Goal: Task Accomplishment & Management: Manage account settings

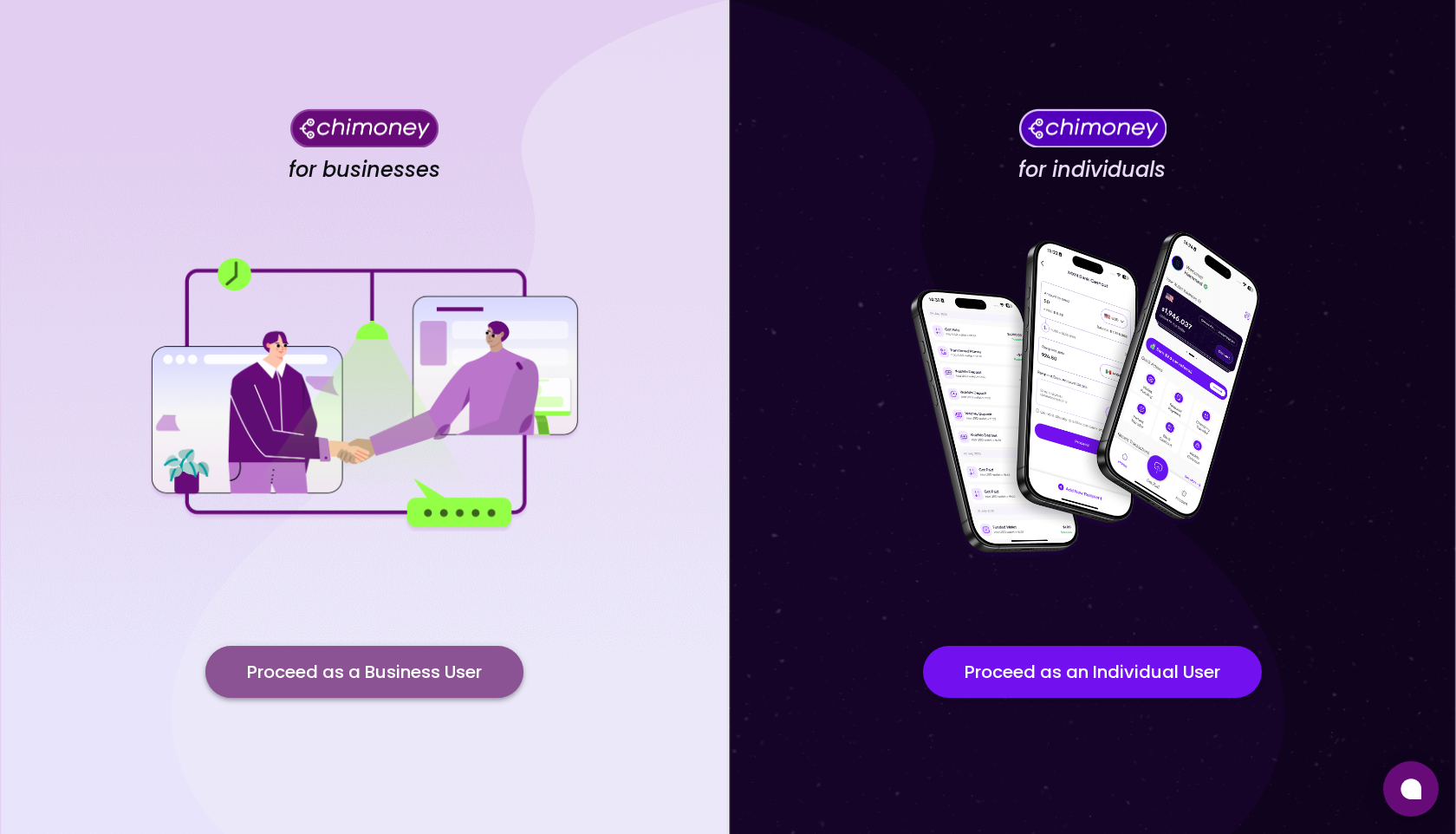
click at [376, 672] on button "Proceed as a Business User" at bounding box center [365, 672] width 318 height 52
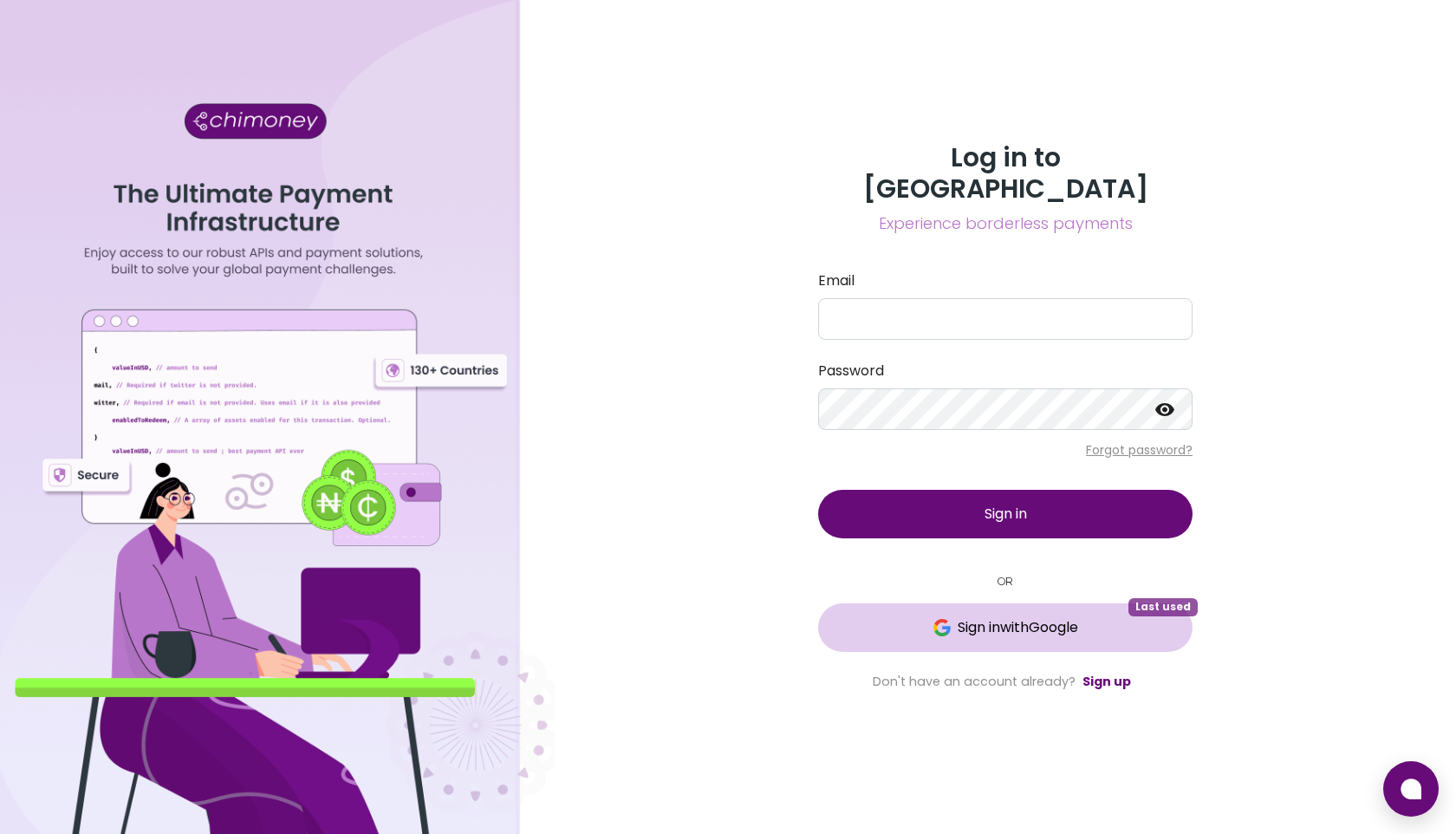
click at [1000, 619] on span "Sign in with Google" at bounding box center [1017, 627] width 120 height 21
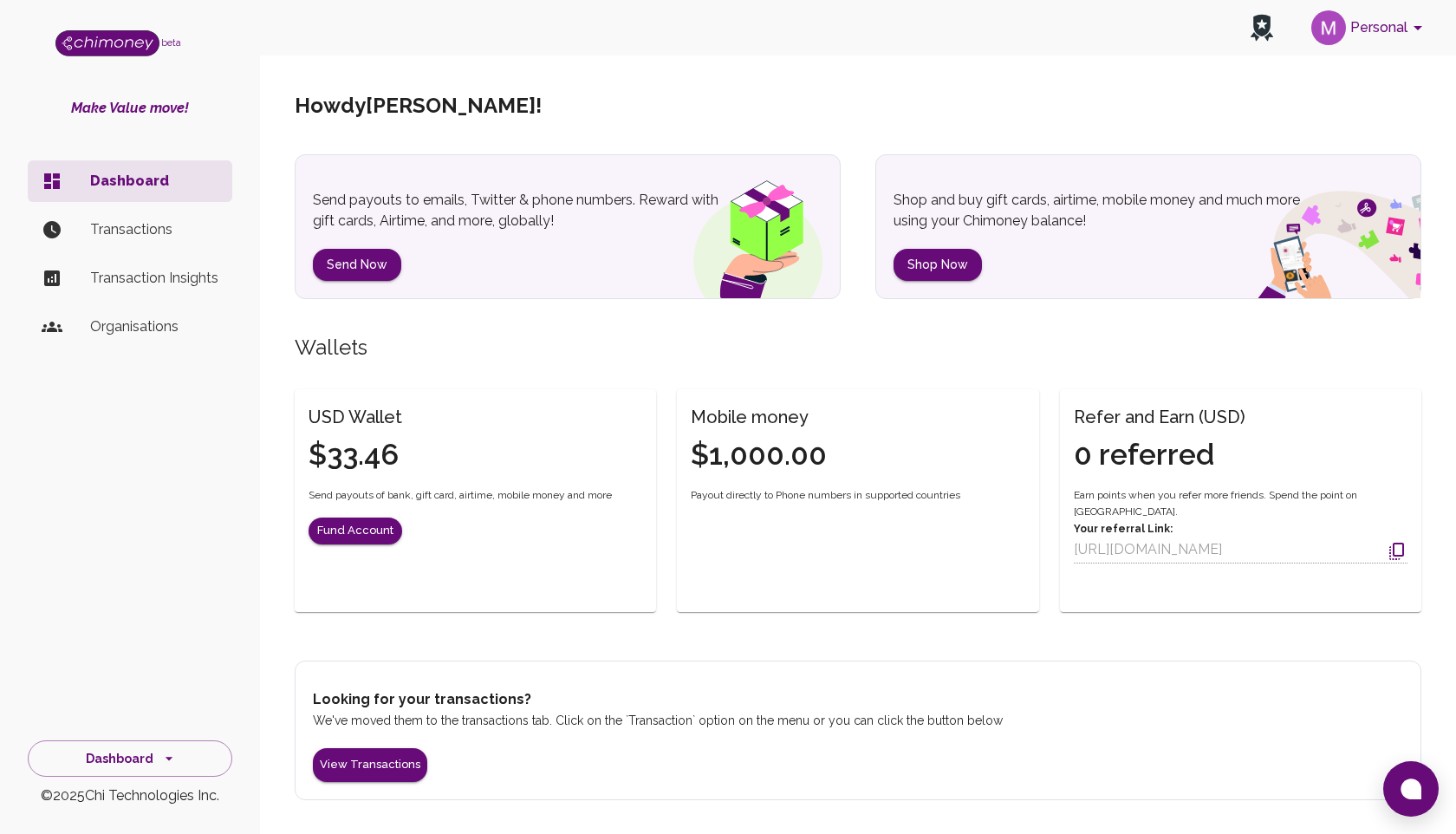
click at [147, 226] on p "Transactions" at bounding box center [154, 229] width 128 height 21
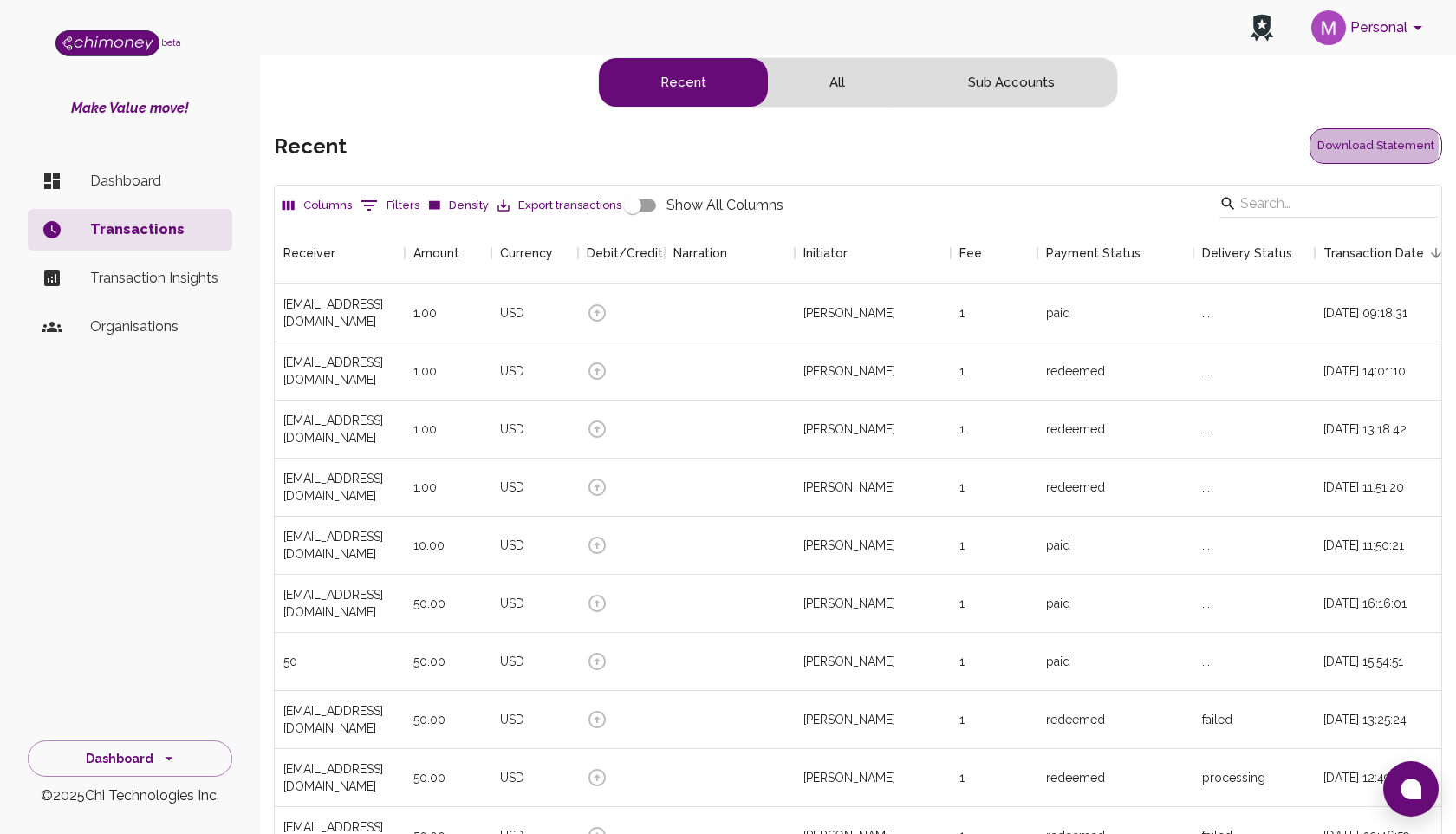
click at [1340, 146] on button "Download Statement" at bounding box center [1376, 145] width 133 height 35
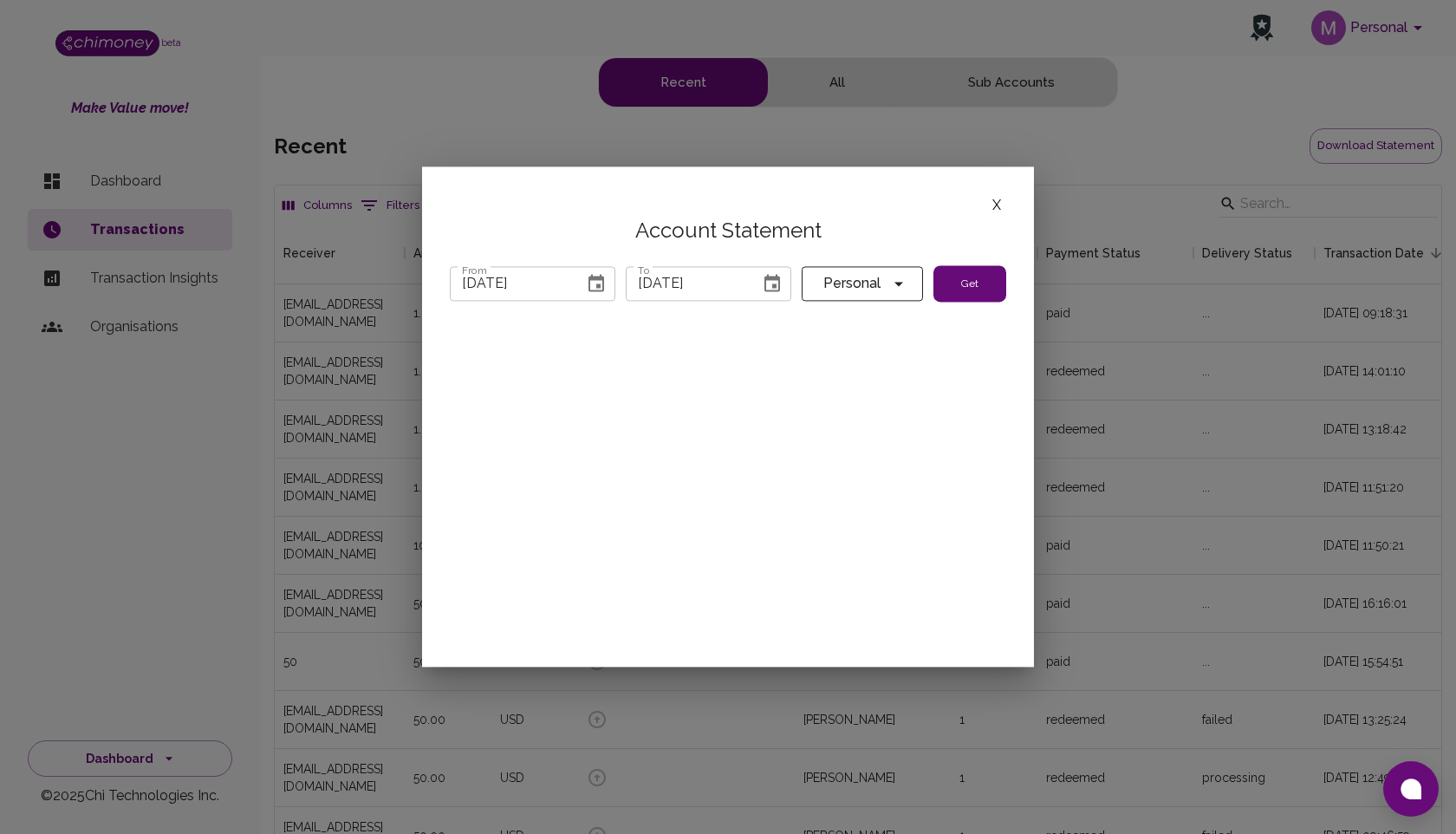
click at [961, 283] on button "Get" at bounding box center [969, 283] width 73 height 36
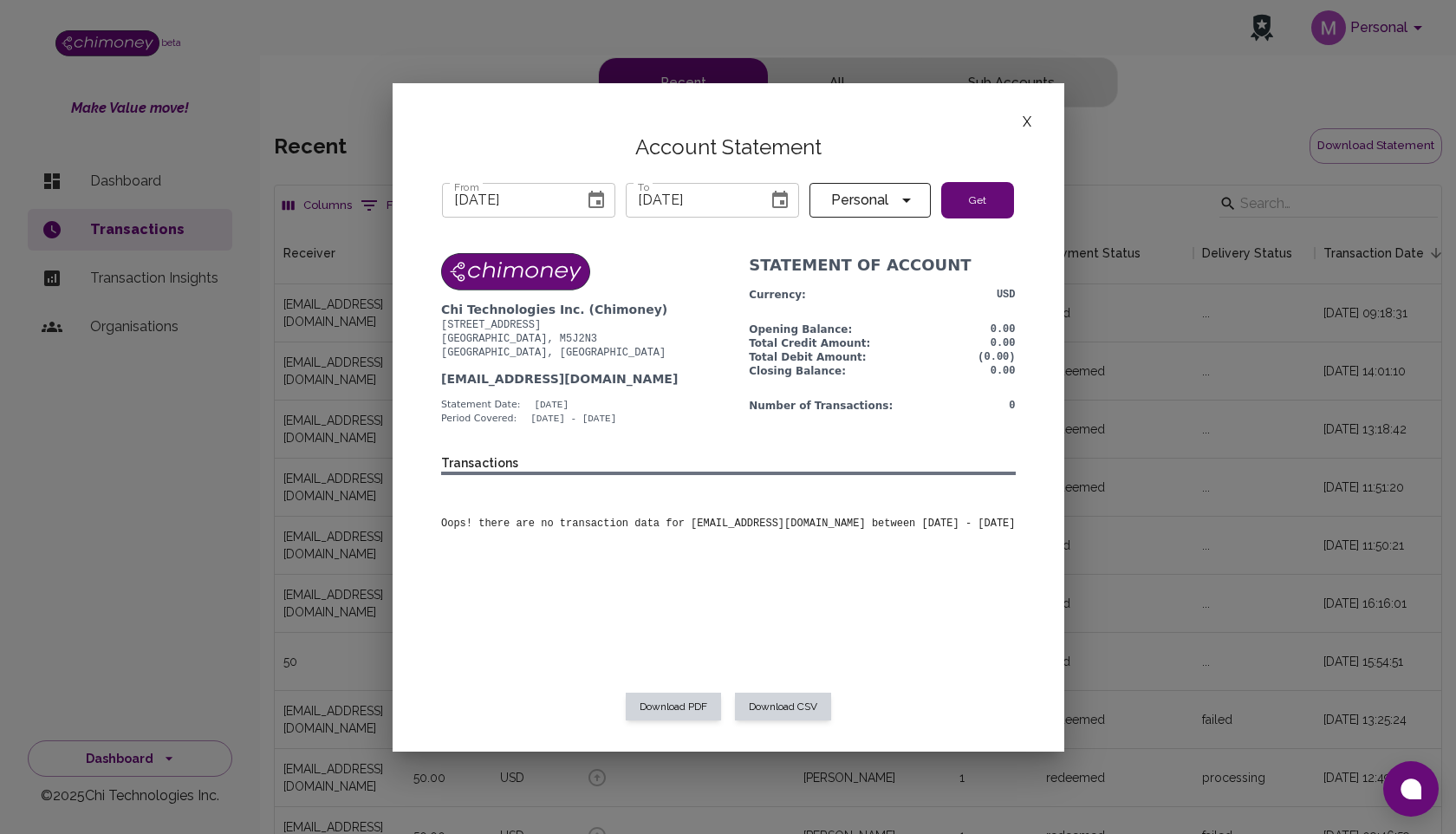
click at [593, 199] on icon "Choose date, selected date is Jul 31, 2025" at bounding box center [596, 199] width 21 height 21
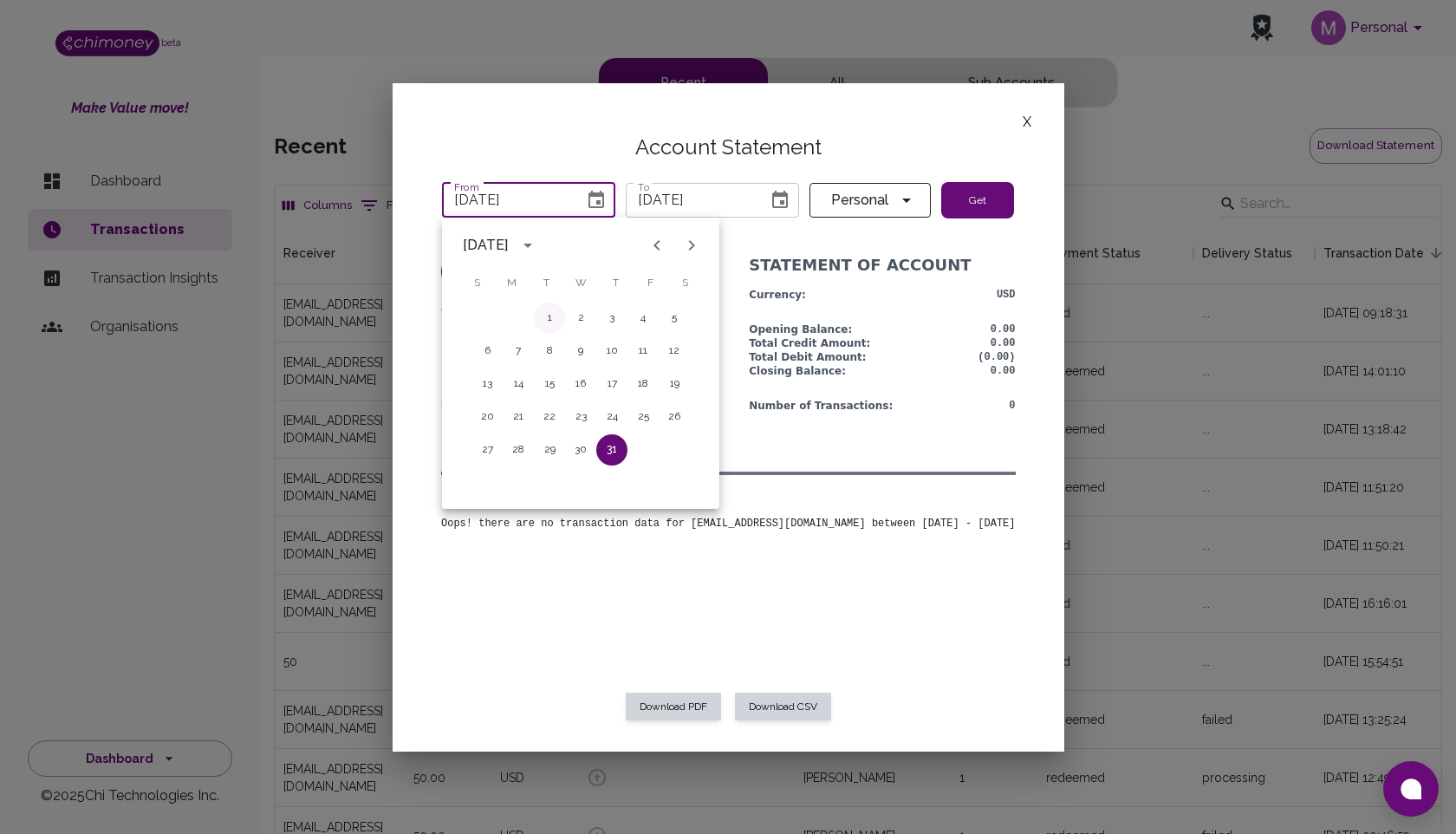
click at [548, 318] on button "1" at bounding box center [550, 318] width 32 height 32
type input "[DATE]"
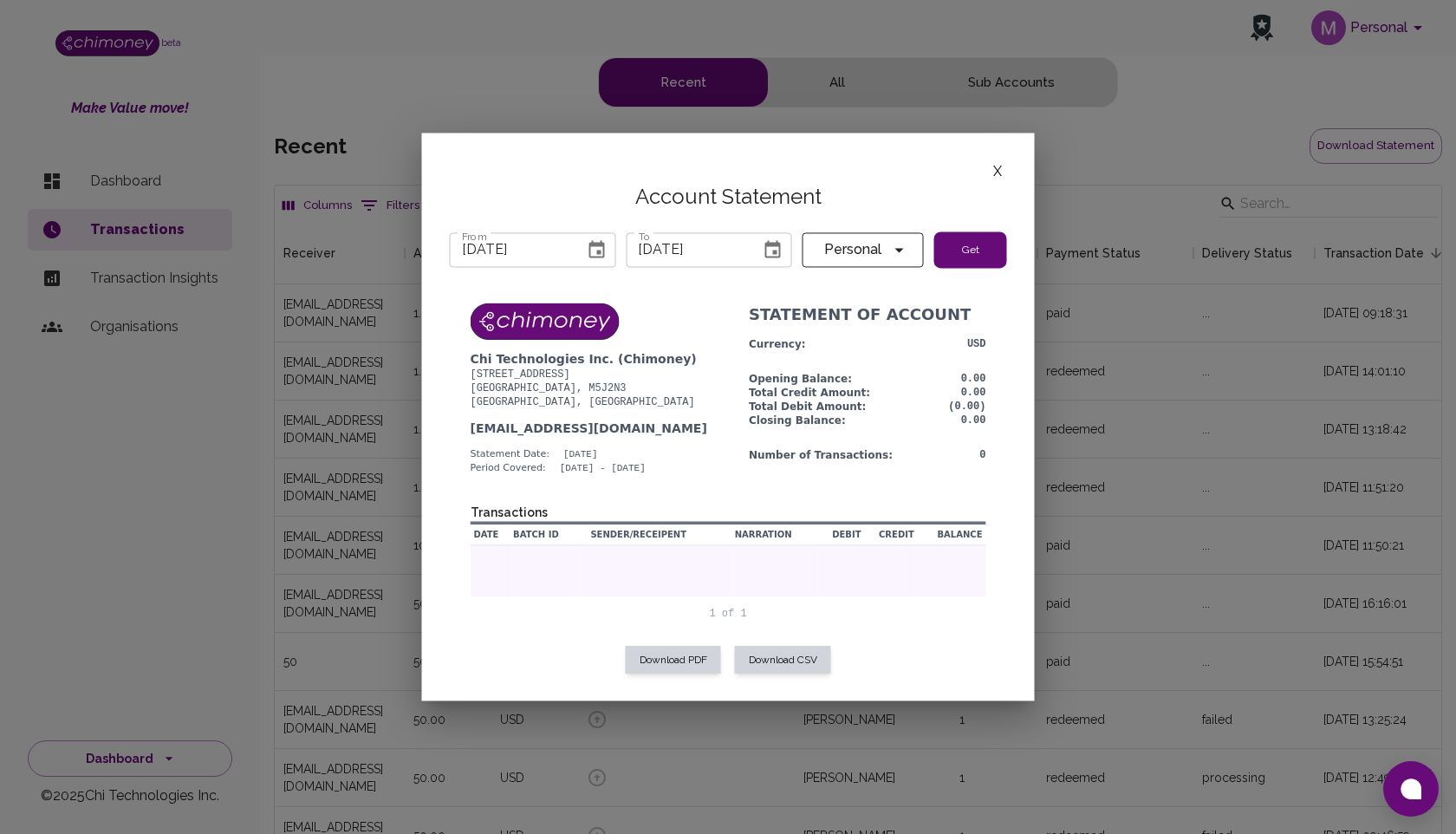
click at [974, 251] on button "Get" at bounding box center [970, 249] width 73 height 36
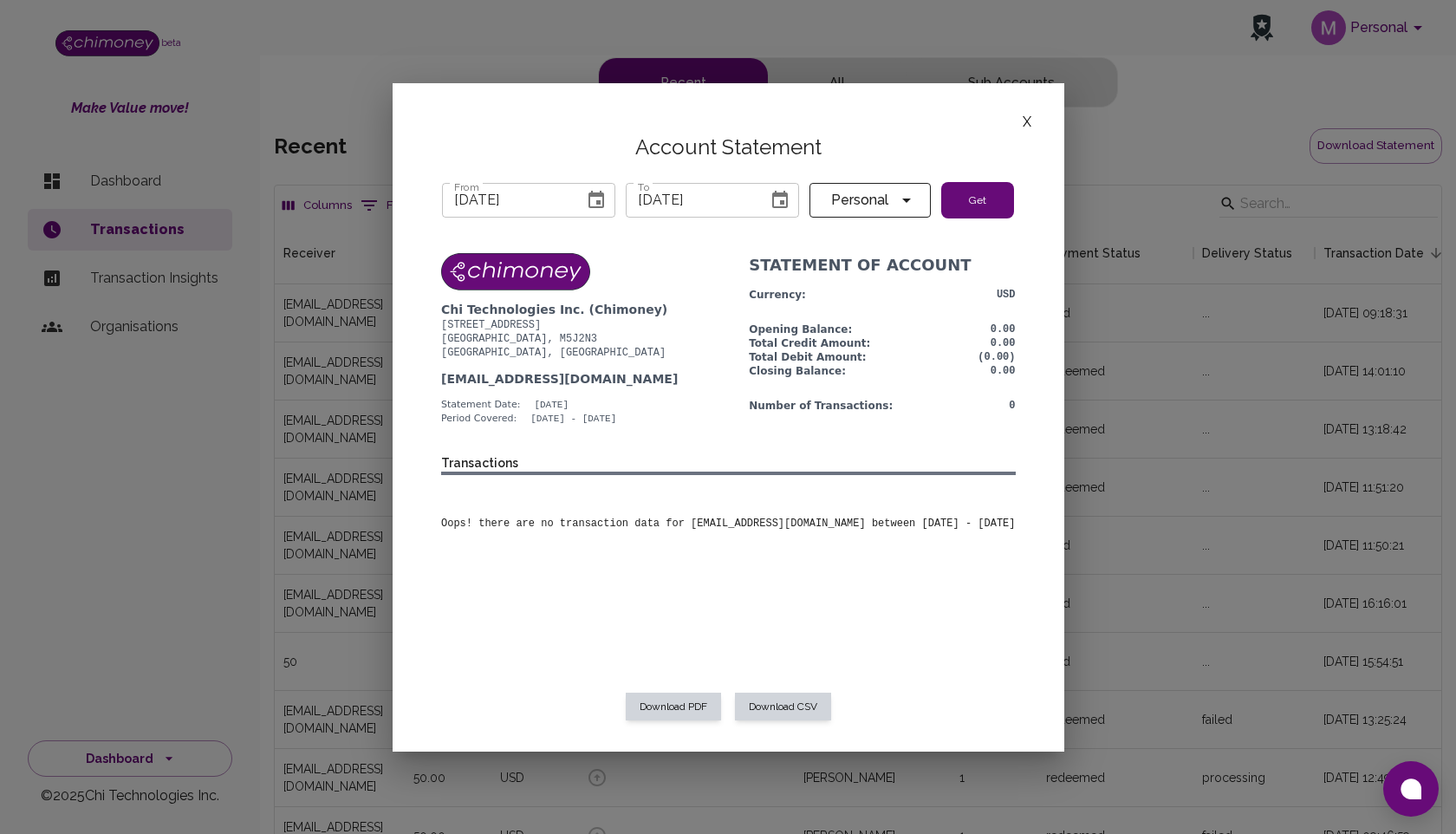
click at [974, 251] on div "Download PDF Download CSV Download PDF Chi Technologies Inc. (Chimoney) 260 Que…" at bounding box center [728, 691] width 617 height 932
click at [972, 207] on button "Get" at bounding box center [978, 200] width 73 height 36
click at [851, 196] on span "Personal" at bounding box center [859, 199] width 73 height 24
click at [848, 293] on li "Chimoney App Staging" at bounding box center [870, 292] width 173 height 34
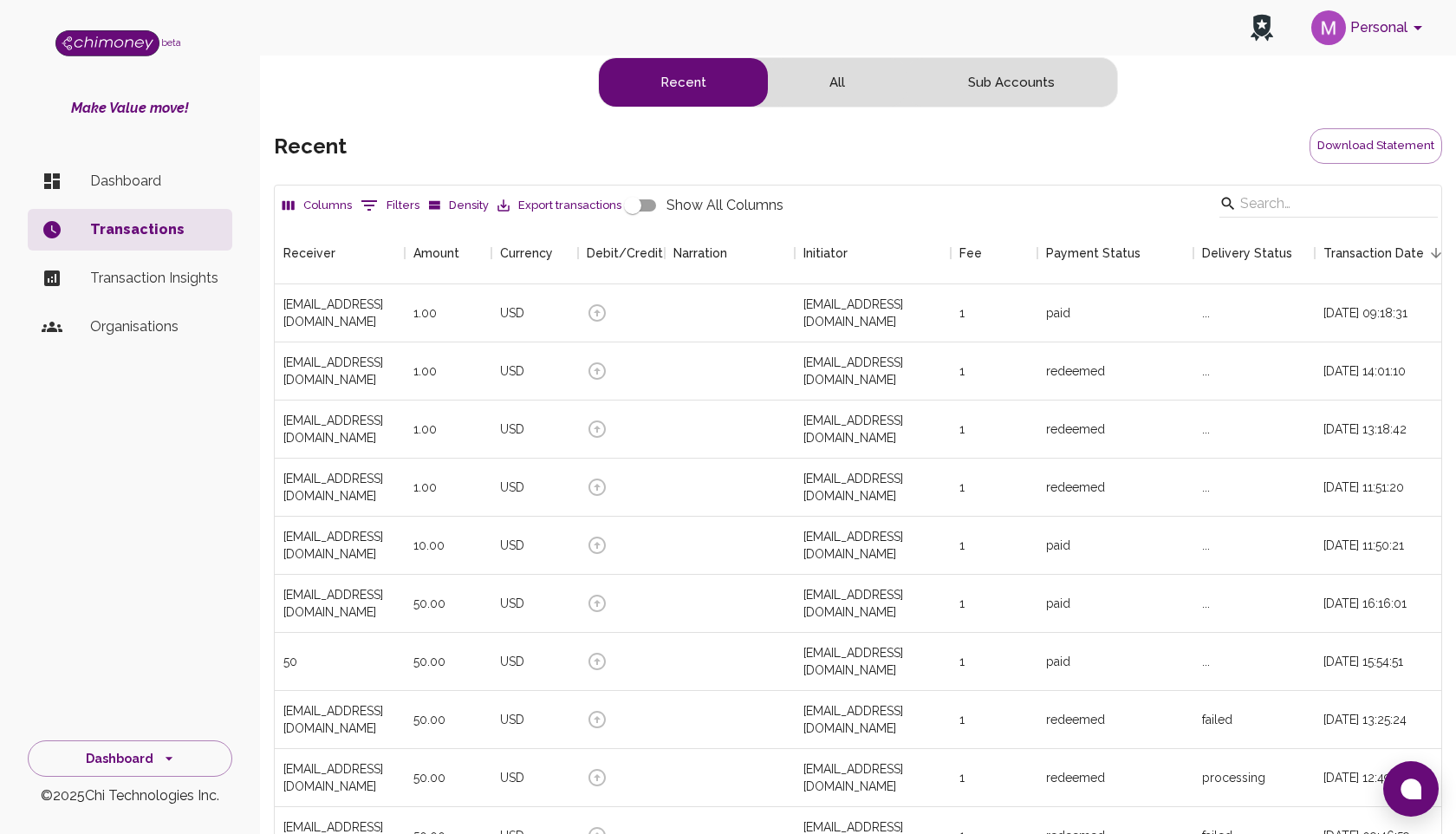
click at [1367, 30] on button "Personal" at bounding box center [1369, 28] width 131 height 45
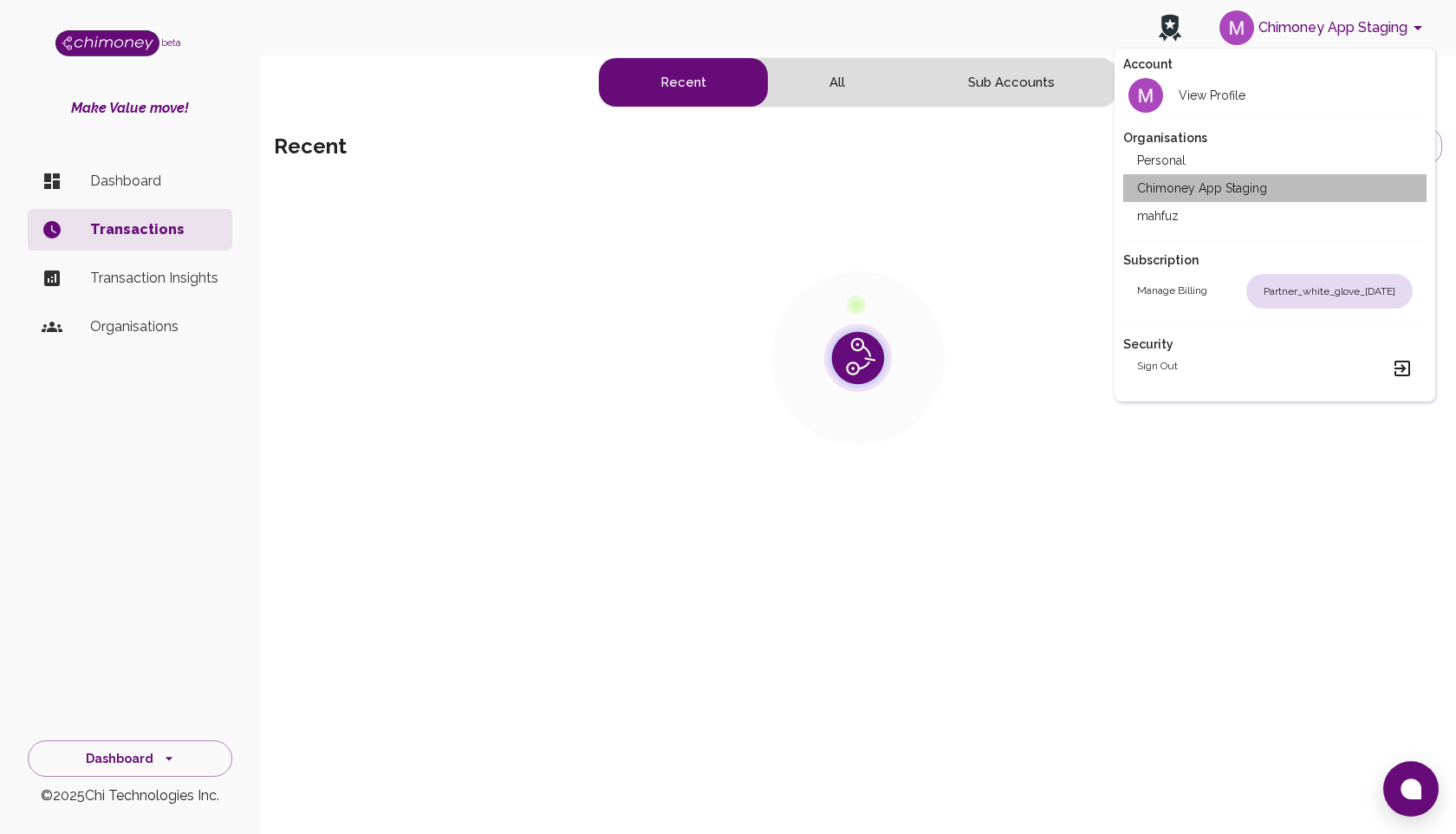
click at [1253, 179] on li "Chimoney App Staging" at bounding box center [1275, 188] width 303 height 28
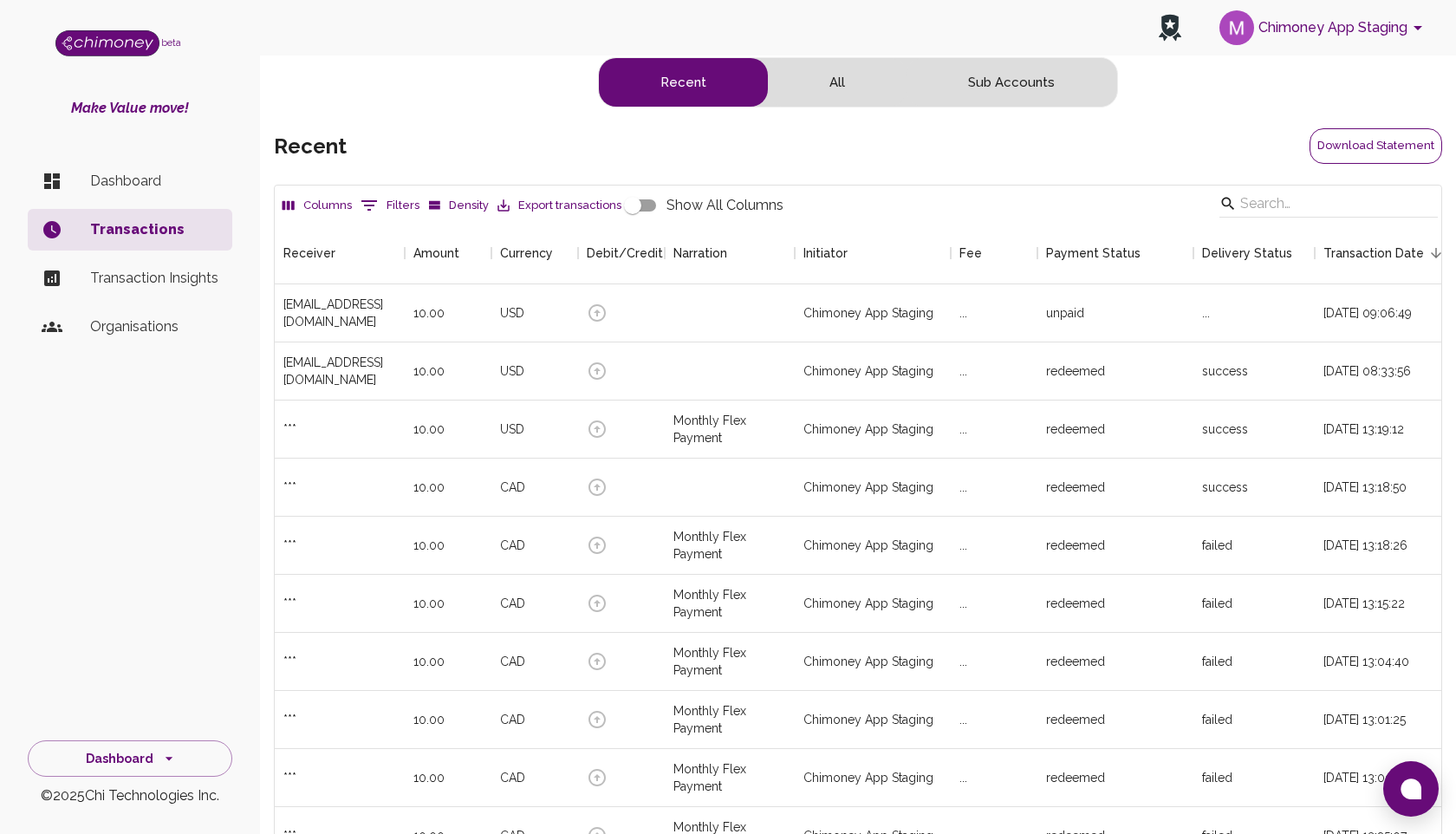
click at [1335, 146] on button "Download Statement" at bounding box center [1376, 145] width 133 height 35
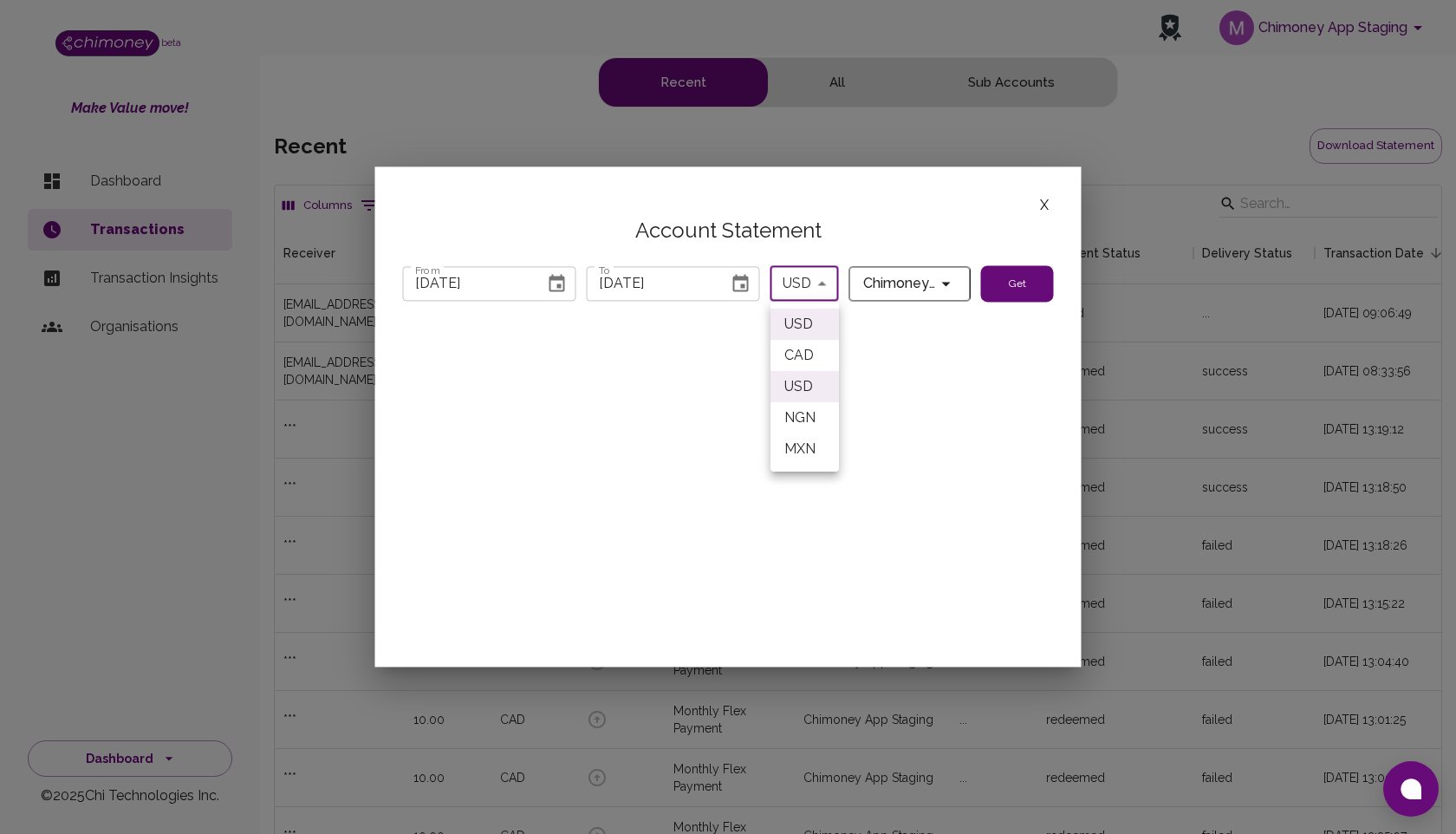
click at [808, 280] on body "Chimoney App Staging beta Make Value move! Dashboard Transactions Transaction I…" at bounding box center [728, 506] width 1456 height 1013
click at [793, 277] on div at bounding box center [728, 417] width 1456 height 834
click at [1023, 268] on button "Get" at bounding box center [1017, 283] width 73 height 36
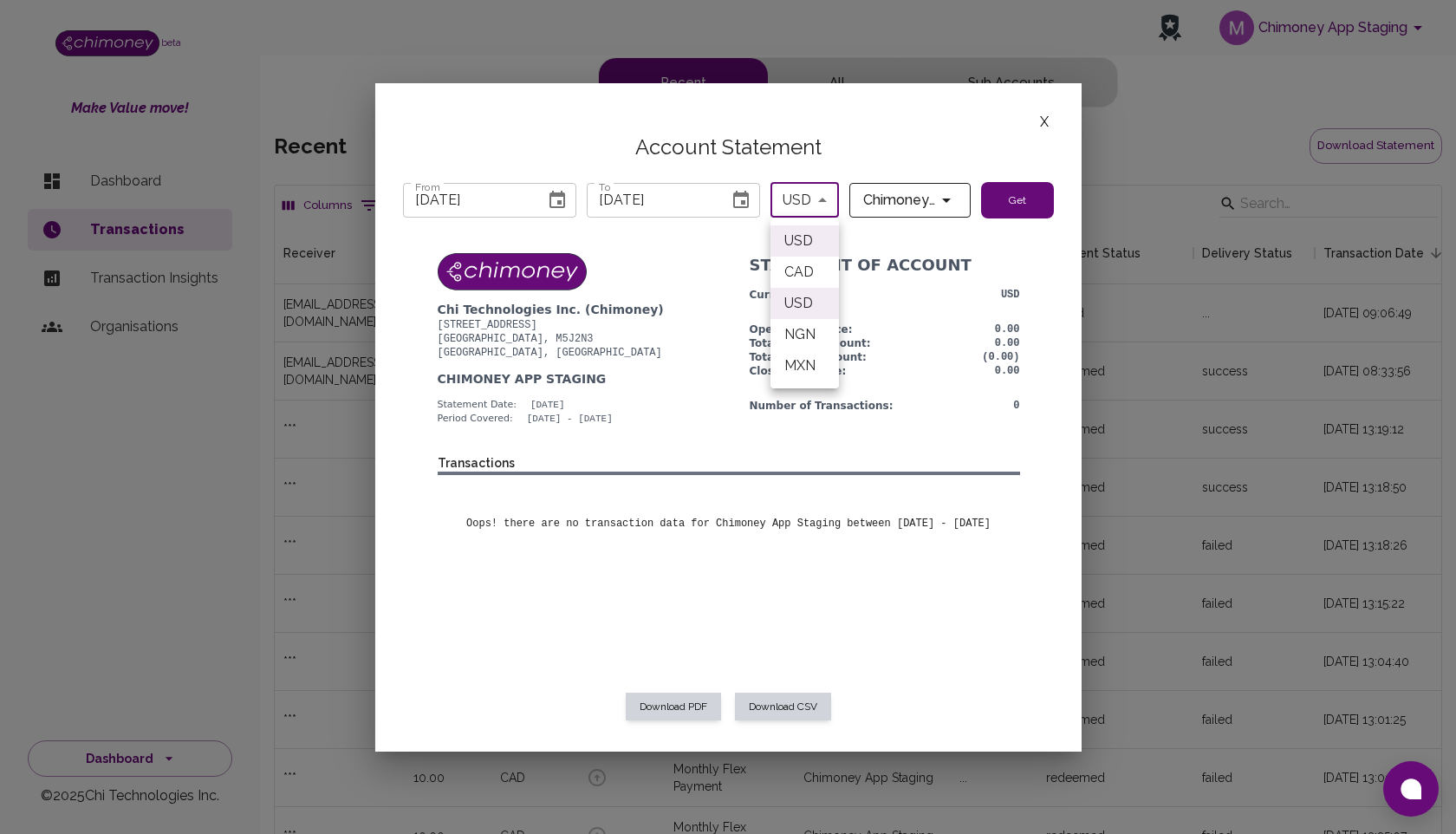
click at [808, 199] on body "Chimoney App Staging beta Make Value move! Dashboard Transactions Transaction I…" at bounding box center [728, 506] width 1456 height 1013
click at [741, 199] on div at bounding box center [728, 417] width 1456 height 834
click at [556, 199] on icon "Choose date, selected date is Jul 31, 2025" at bounding box center [557, 199] width 21 height 21
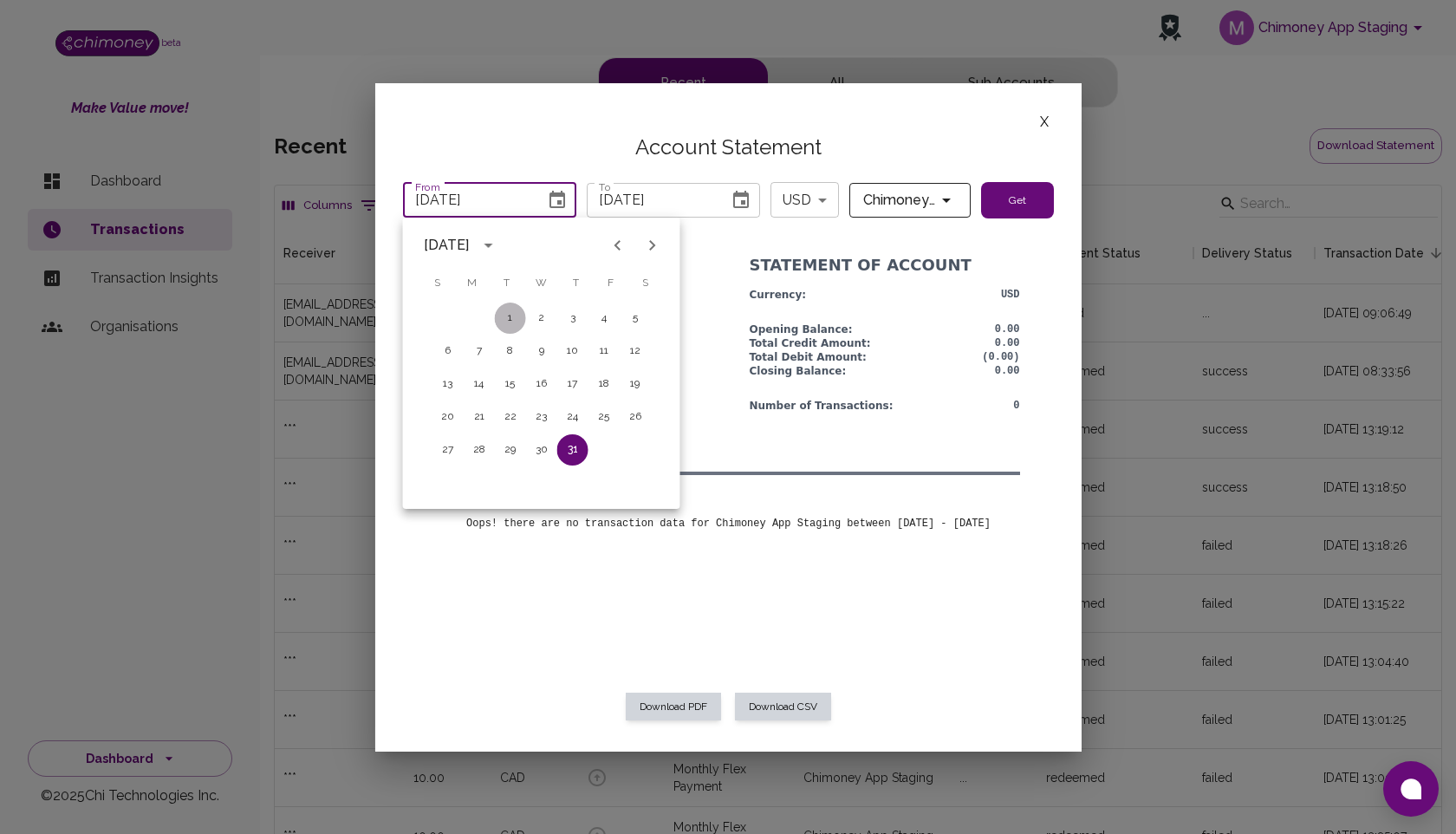
click at [507, 310] on button "1" at bounding box center [510, 318] width 32 height 32
type input "07/01/2025"
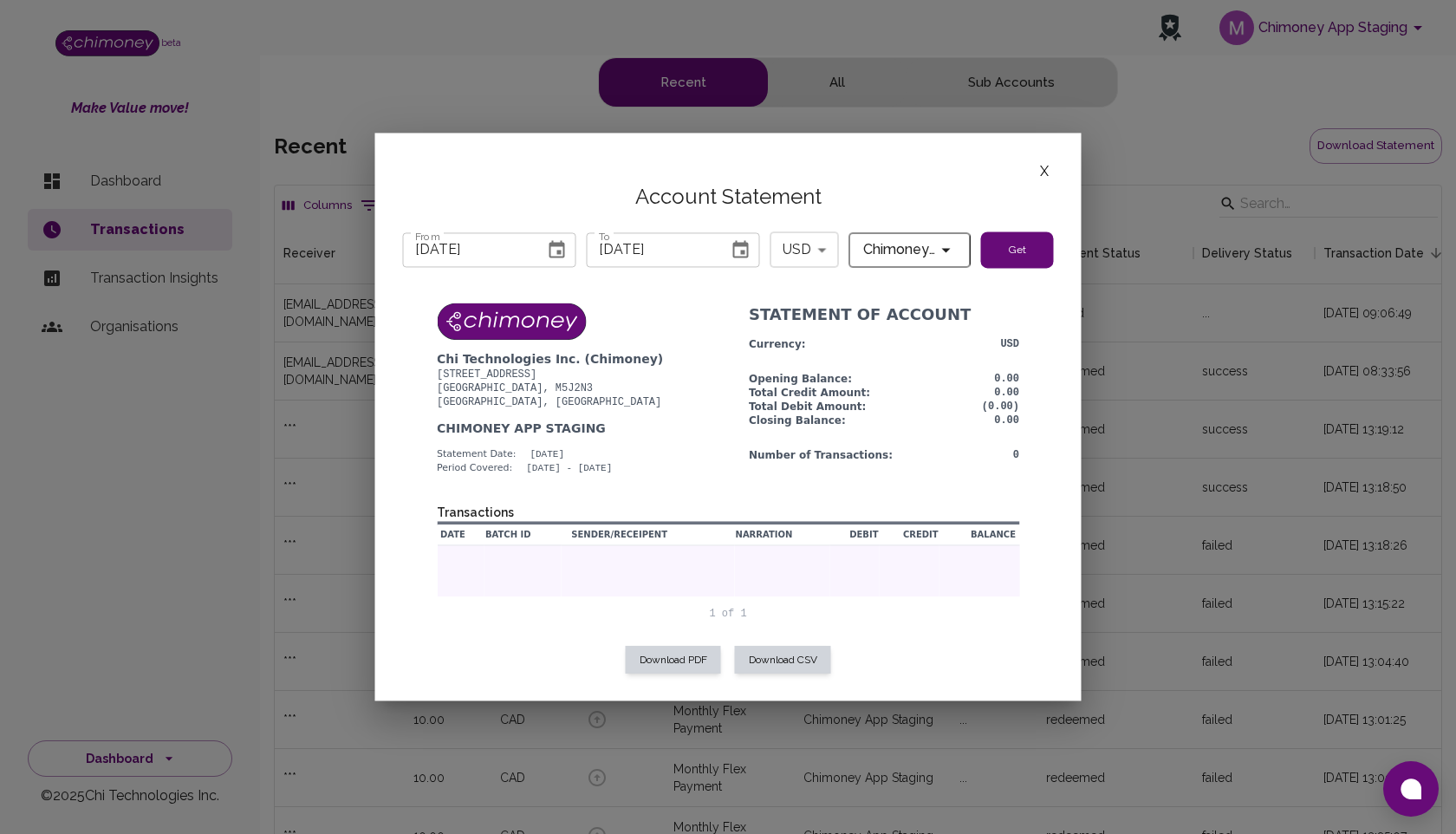
click at [1015, 252] on button "Get" at bounding box center [1017, 249] width 73 height 36
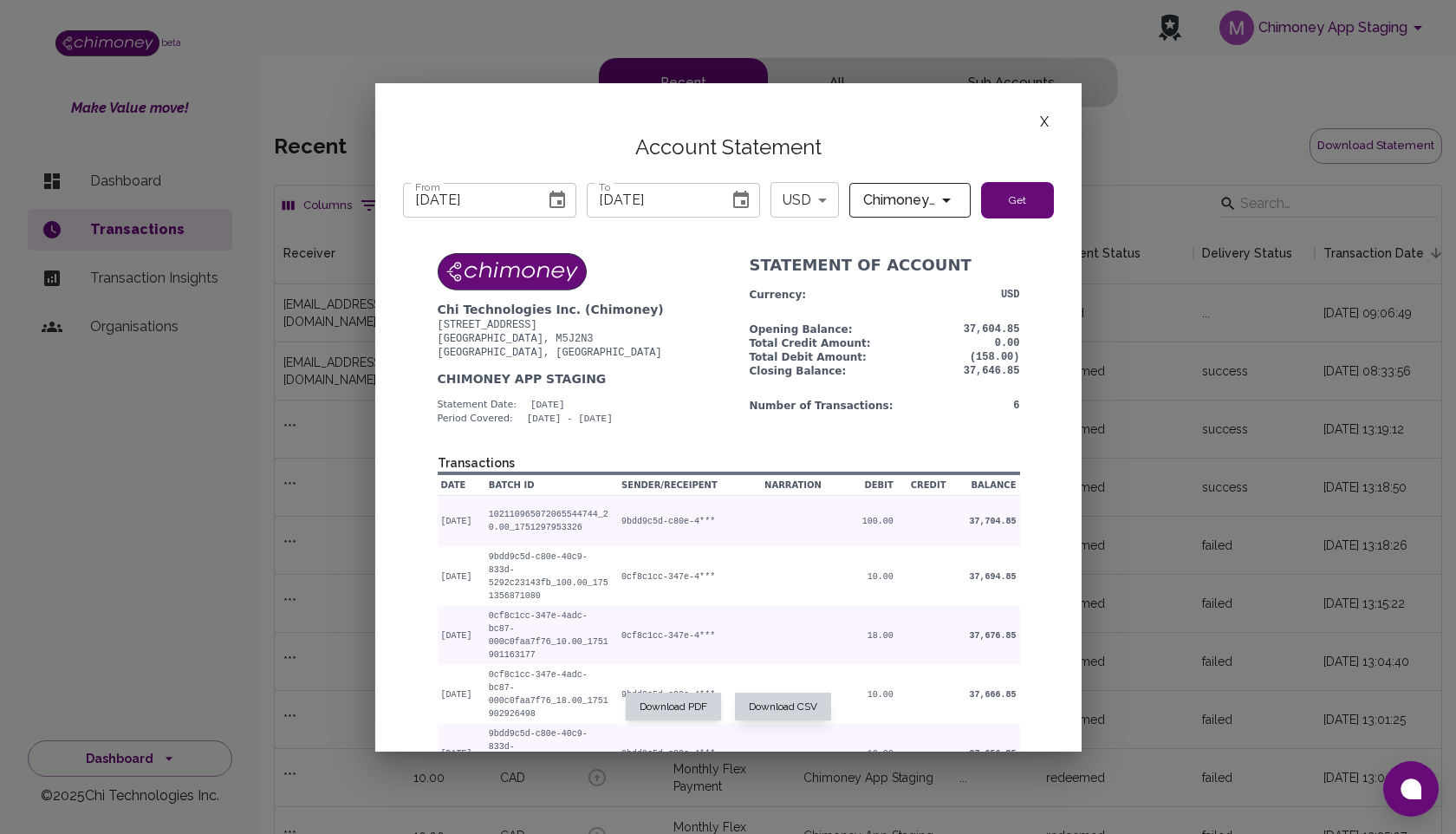
click at [782, 700] on button "Download CSV" at bounding box center [783, 706] width 97 height 28
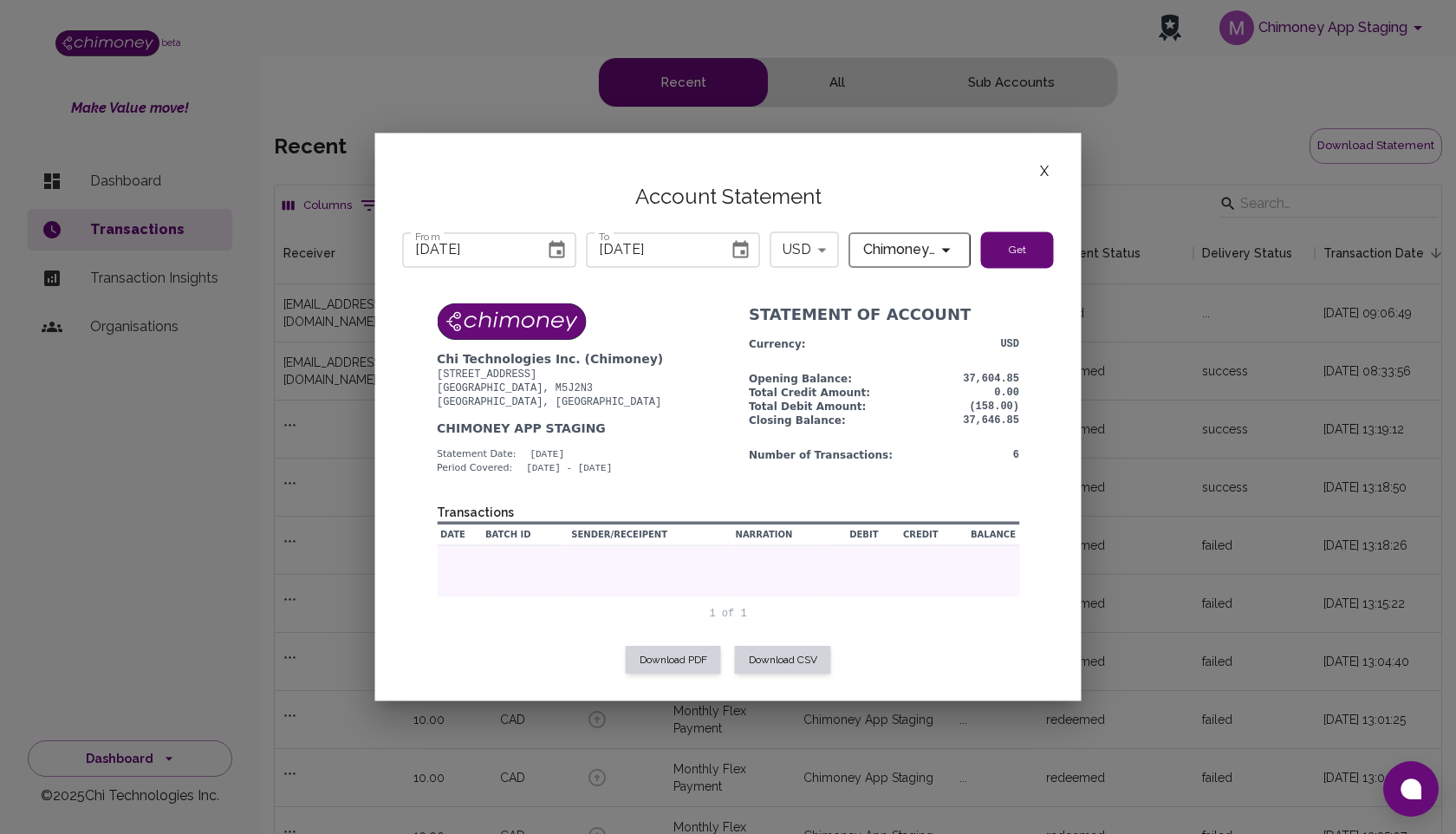
click at [1010, 247] on button "Get" at bounding box center [1017, 249] width 73 height 36
click at [1012, 255] on button "Get" at bounding box center [1017, 249] width 73 height 36
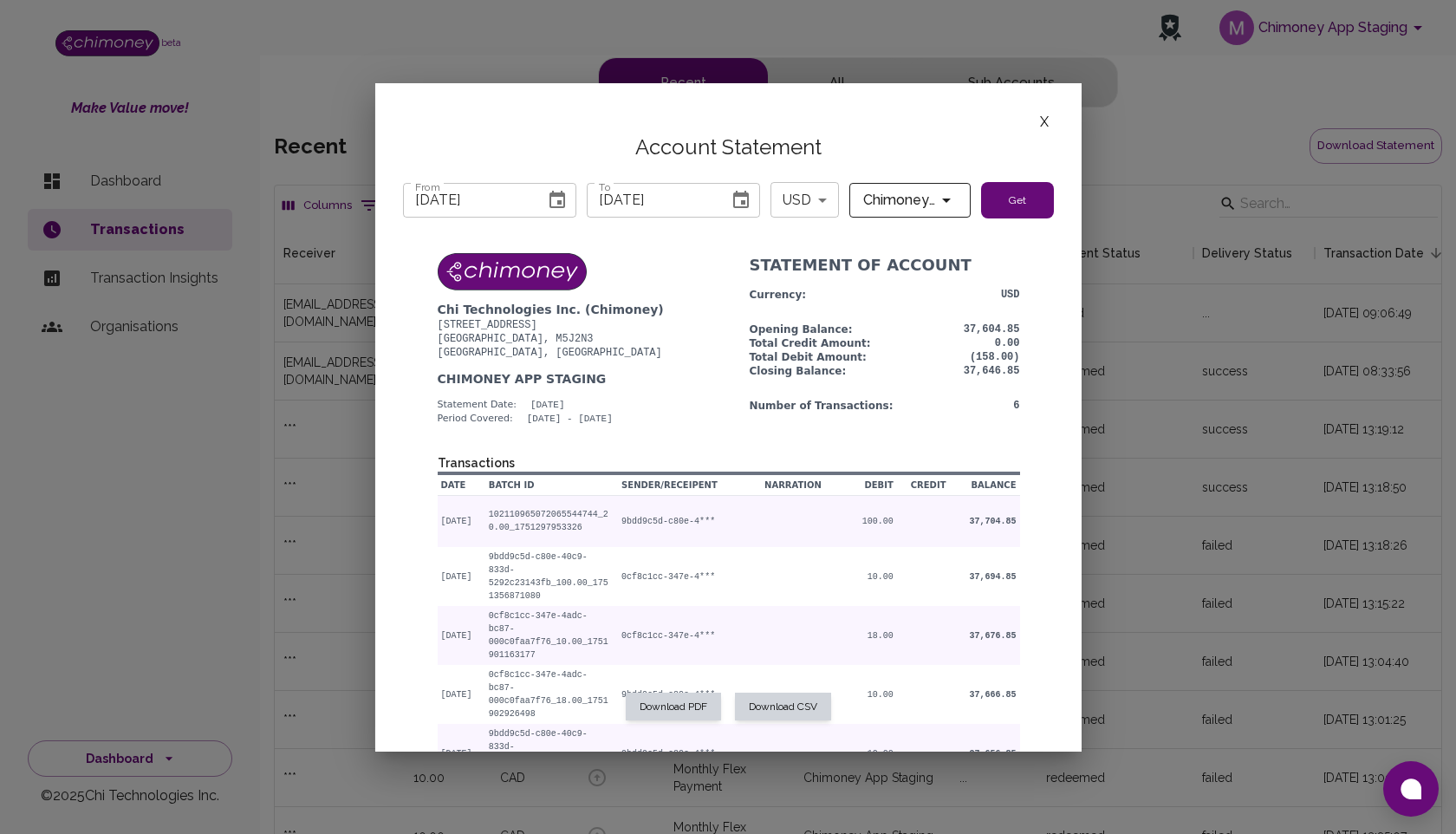
click at [779, 428] on div "Chi Technologies Inc. (Chimoney) 260 Queens Quay Way West Toronto, M5J2N3 Ontar…" at bounding box center [728, 560] width 582 height 614
click at [778, 349] on p "Total Credit Amount :" at bounding box center [839, 343] width 181 height 14
click at [502, 271] on img at bounding box center [511, 271] width 149 height 37
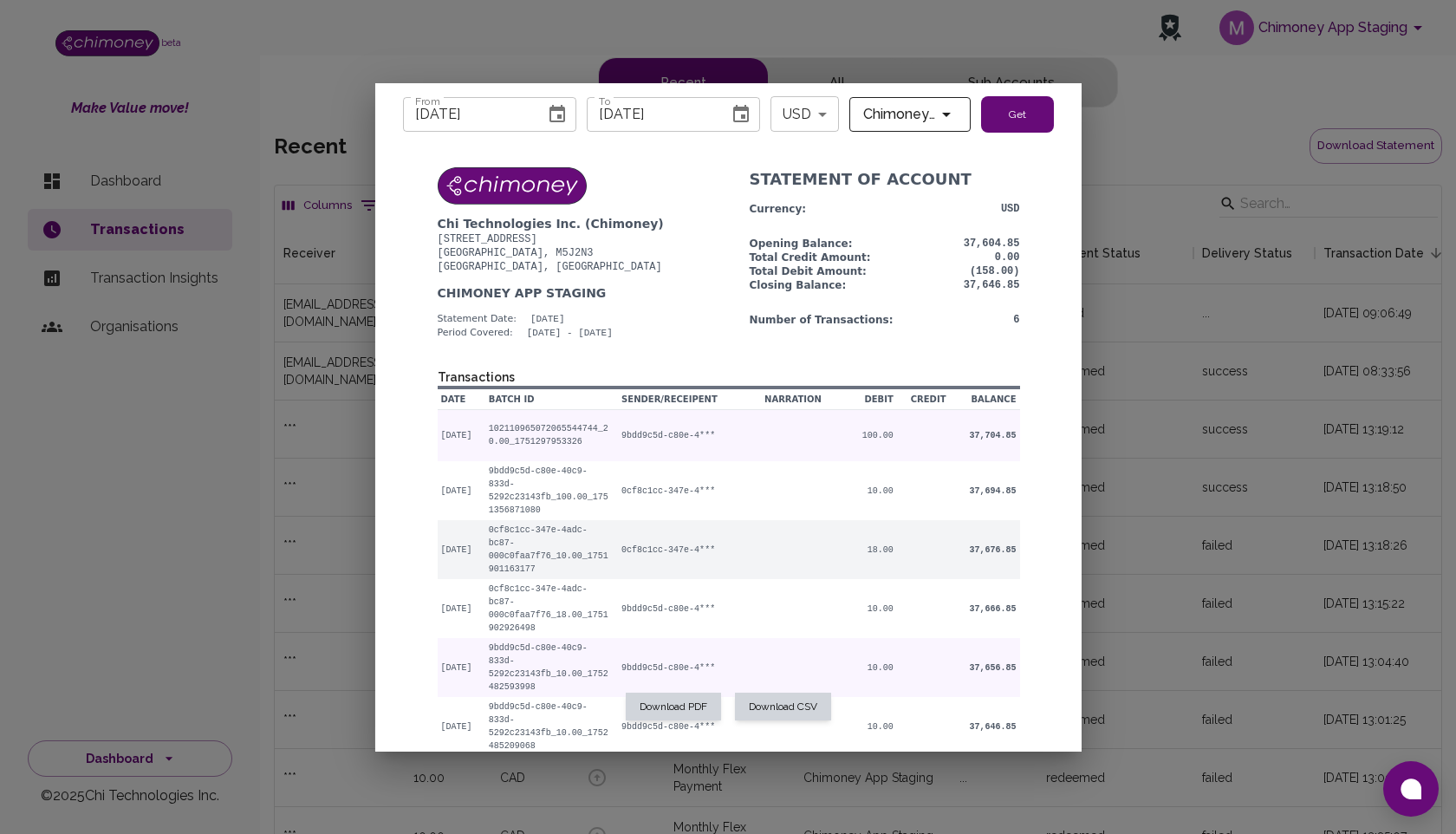
scroll to position [122, 0]
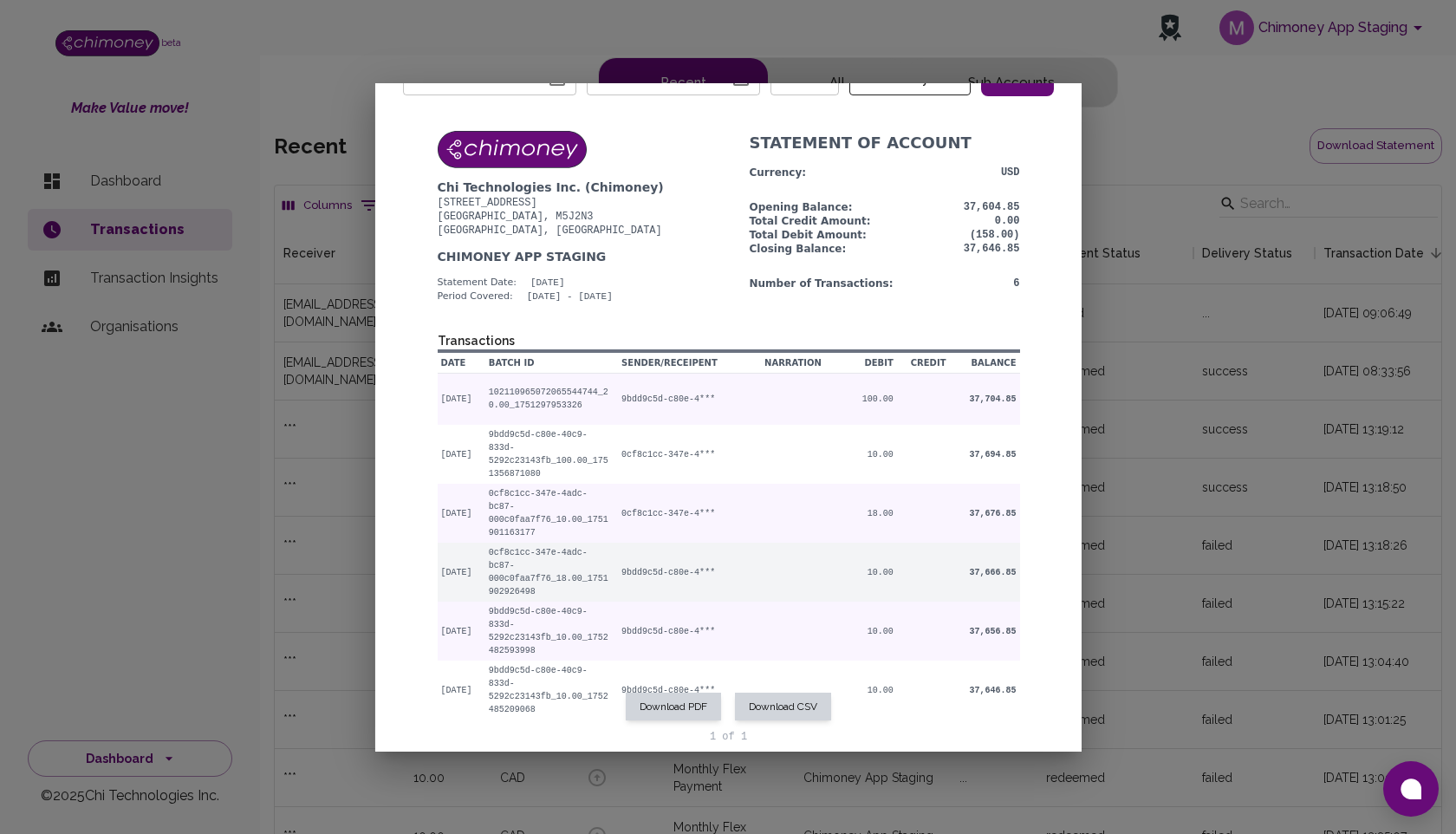
click at [663, 566] on td "9bdd9c5d-c80e-4***" at bounding box center [687, 571] width 153 height 59
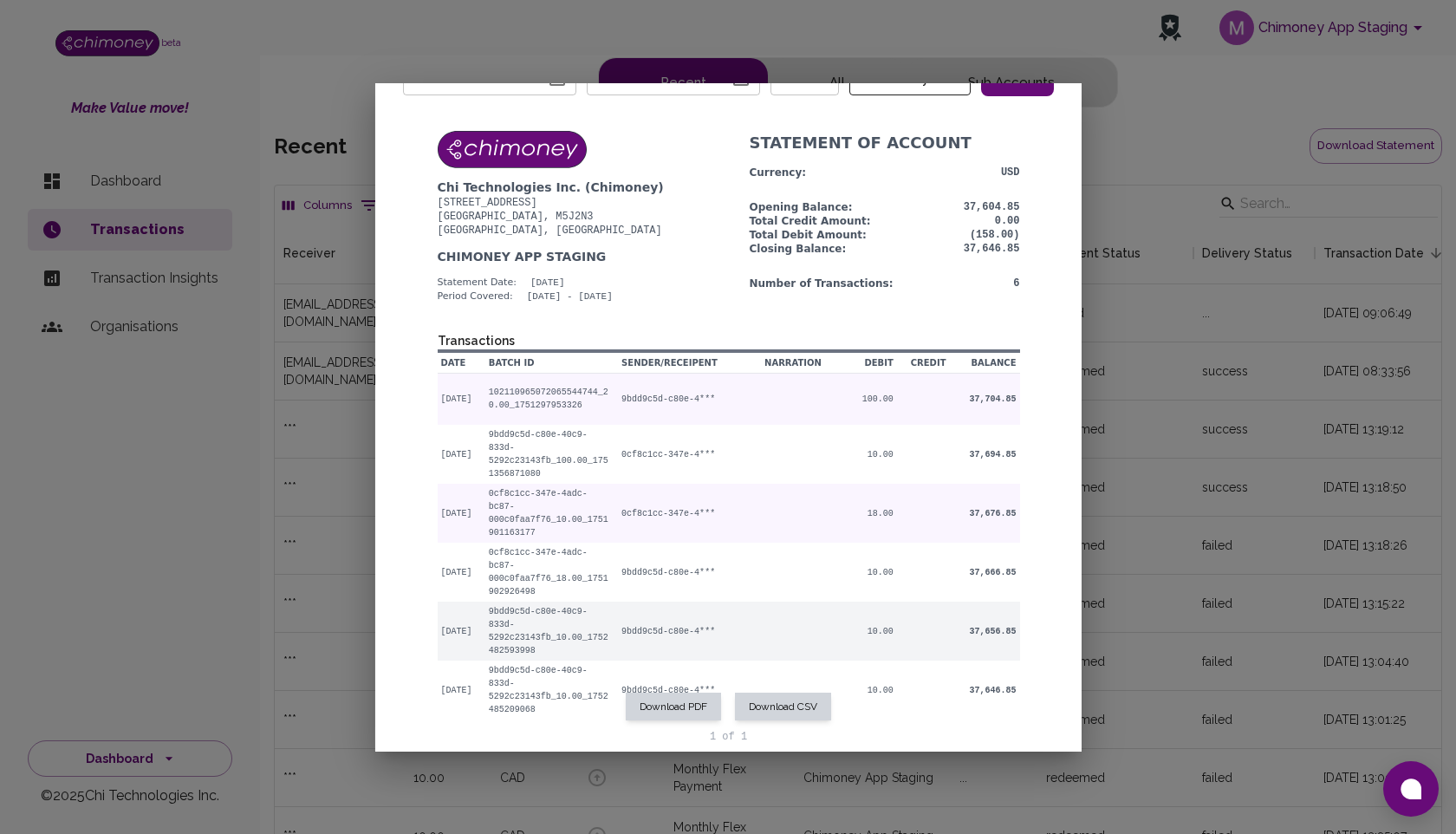
click at [700, 623] on td "9bdd9c5d-c80e-4***" at bounding box center [687, 630] width 153 height 59
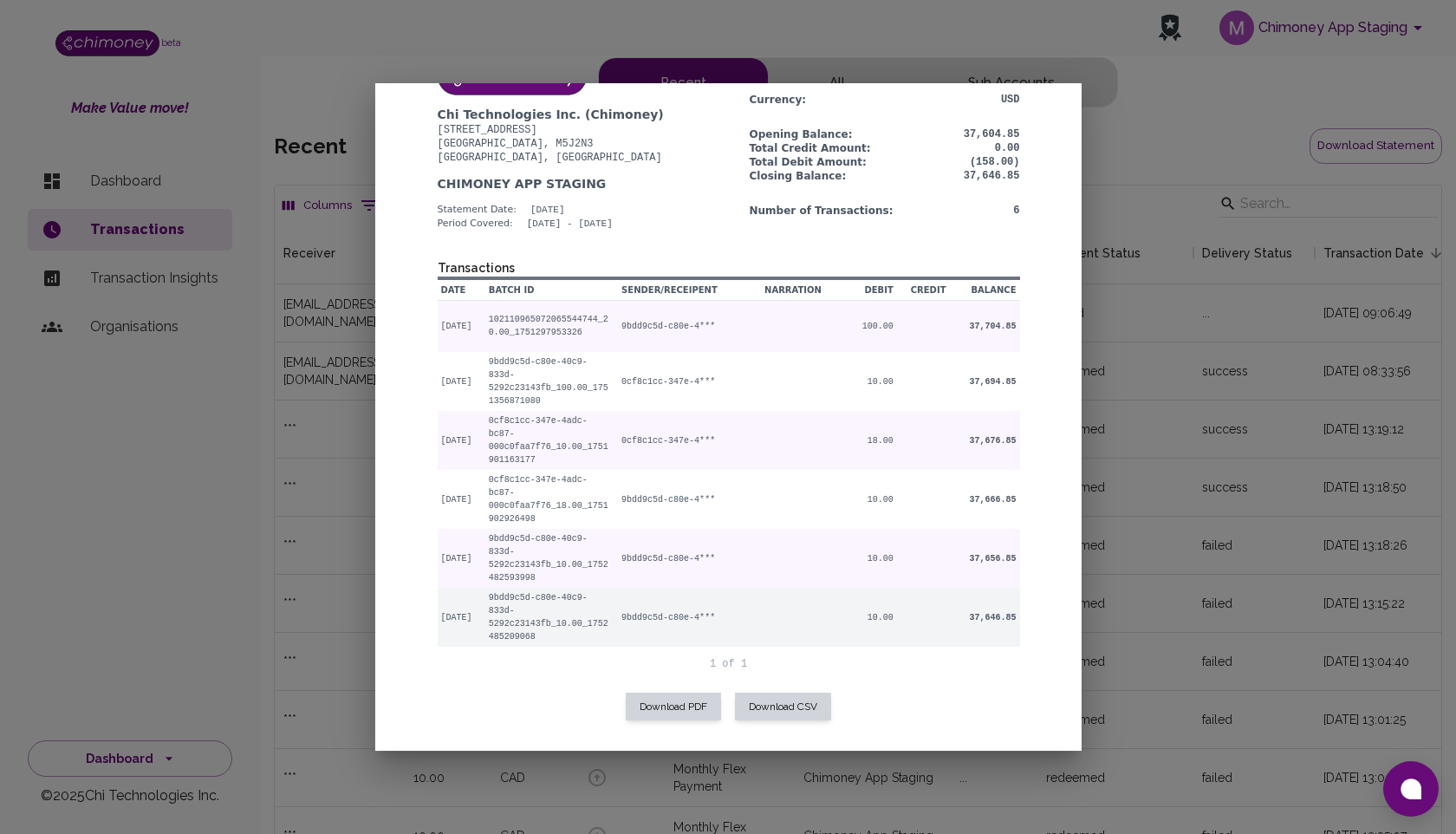
click at [706, 627] on td "9bdd9c5d-c80e-4***" at bounding box center [687, 616] width 153 height 59
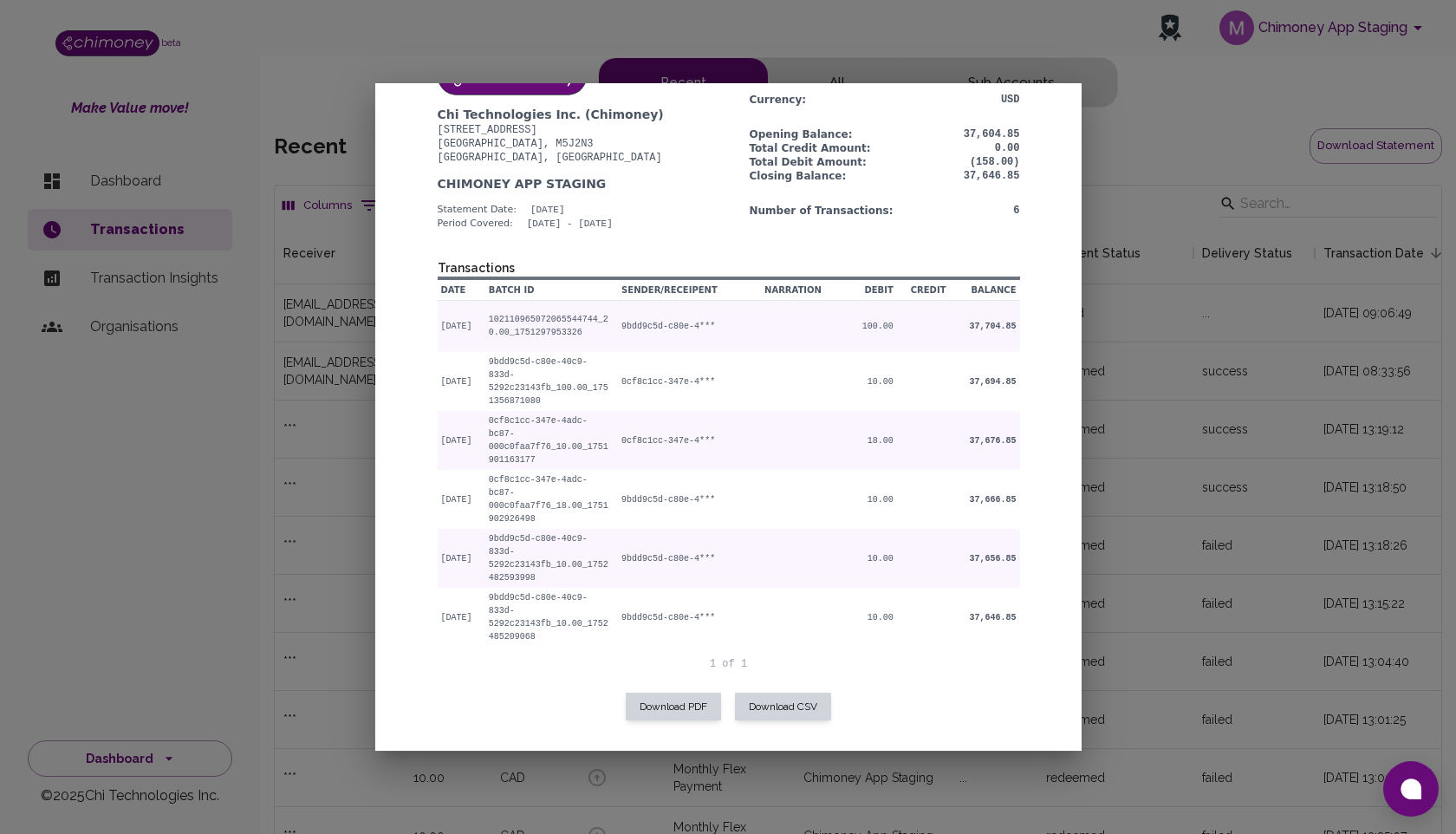
click at [720, 663] on p "1 of 1" at bounding box center [728, 663] width 582 height 14
click at [746, 667] on p "1 of 1" at bounding box center [728, 663] width 582 height 14
click at [687, 702] on button "Download PDF" at bounding box center [673, 706] width 96 height 28
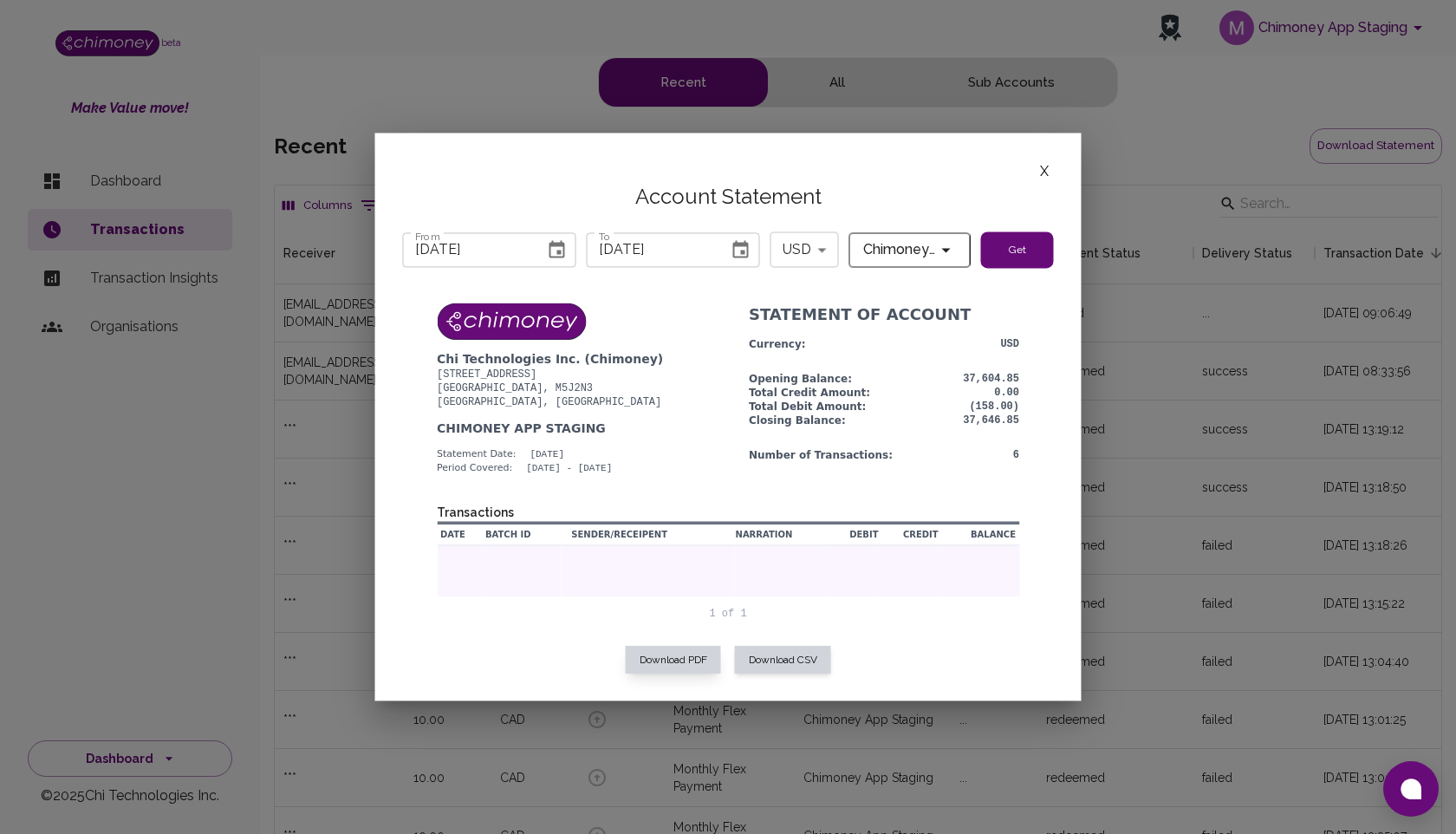
scroll to position [0, 0]
click at [1042, 171] on button "X" at bounding box center [1044, 171] width 19 height 23
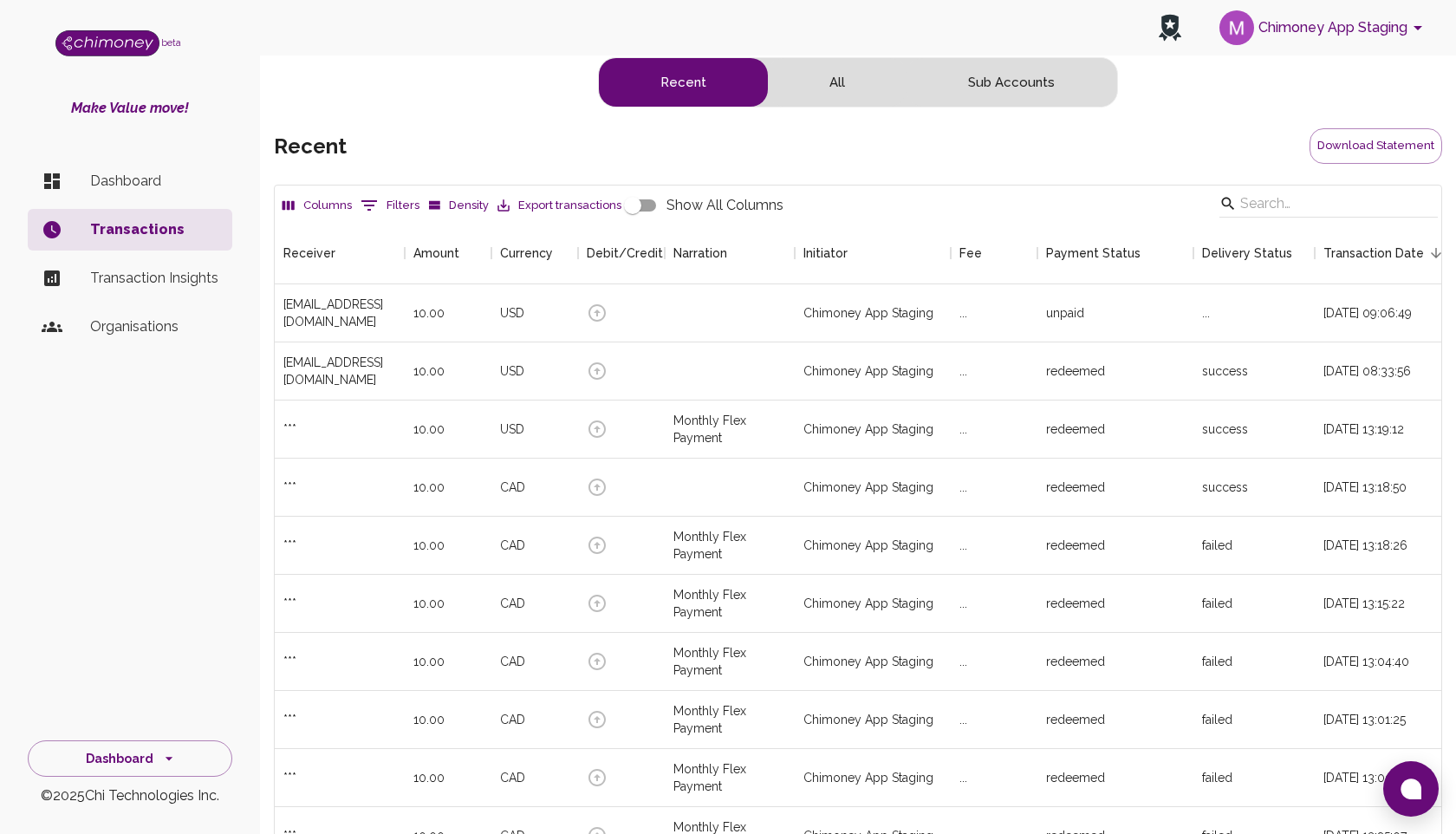
click at [847, 87] on button "All" at bounding box center [838, 82] width 139 height 49
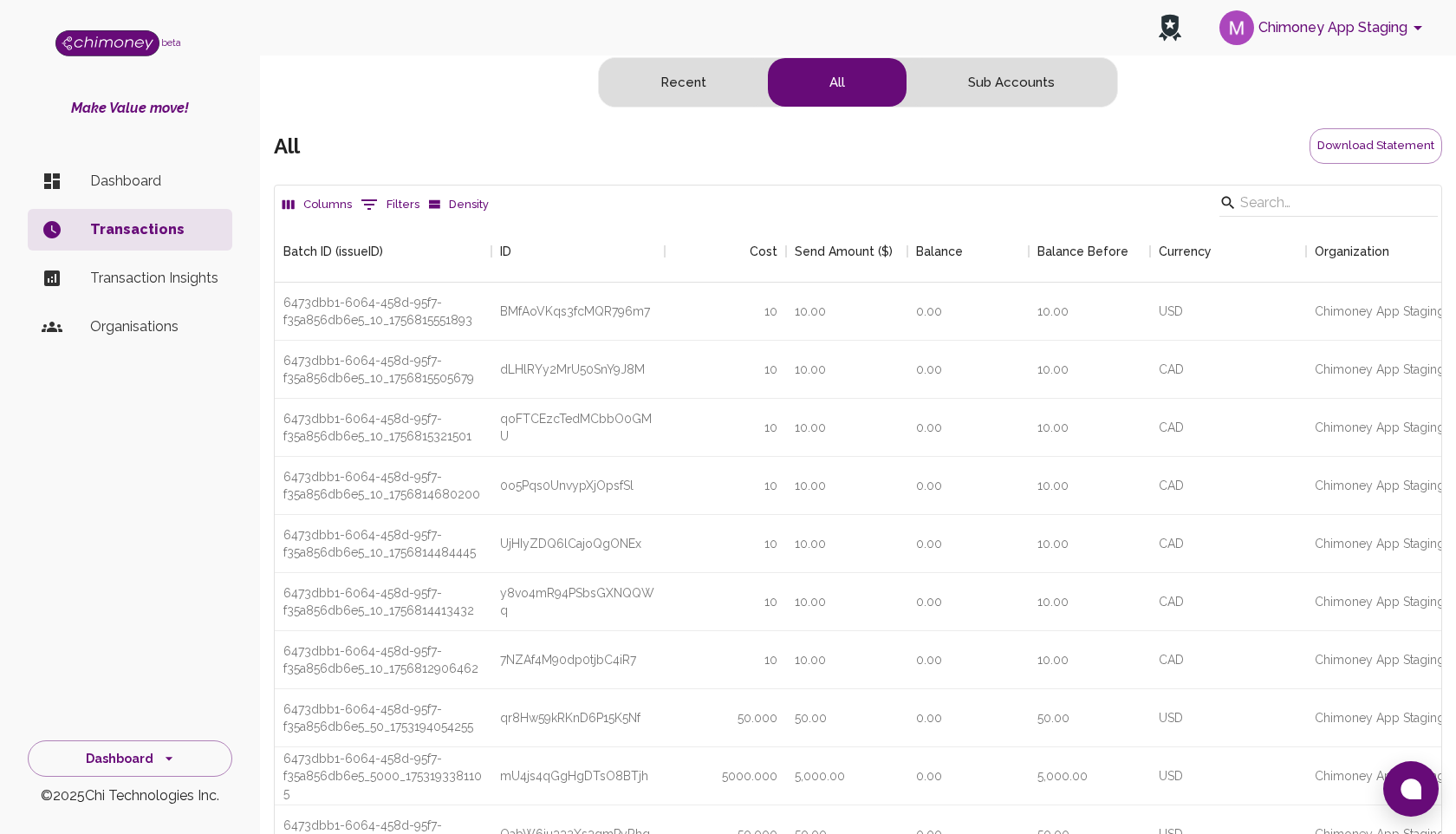
scroll to position [2966, 1167]
click at [671, 79] on button "Recent" at bounding box center [683, 82] width 169 height 49
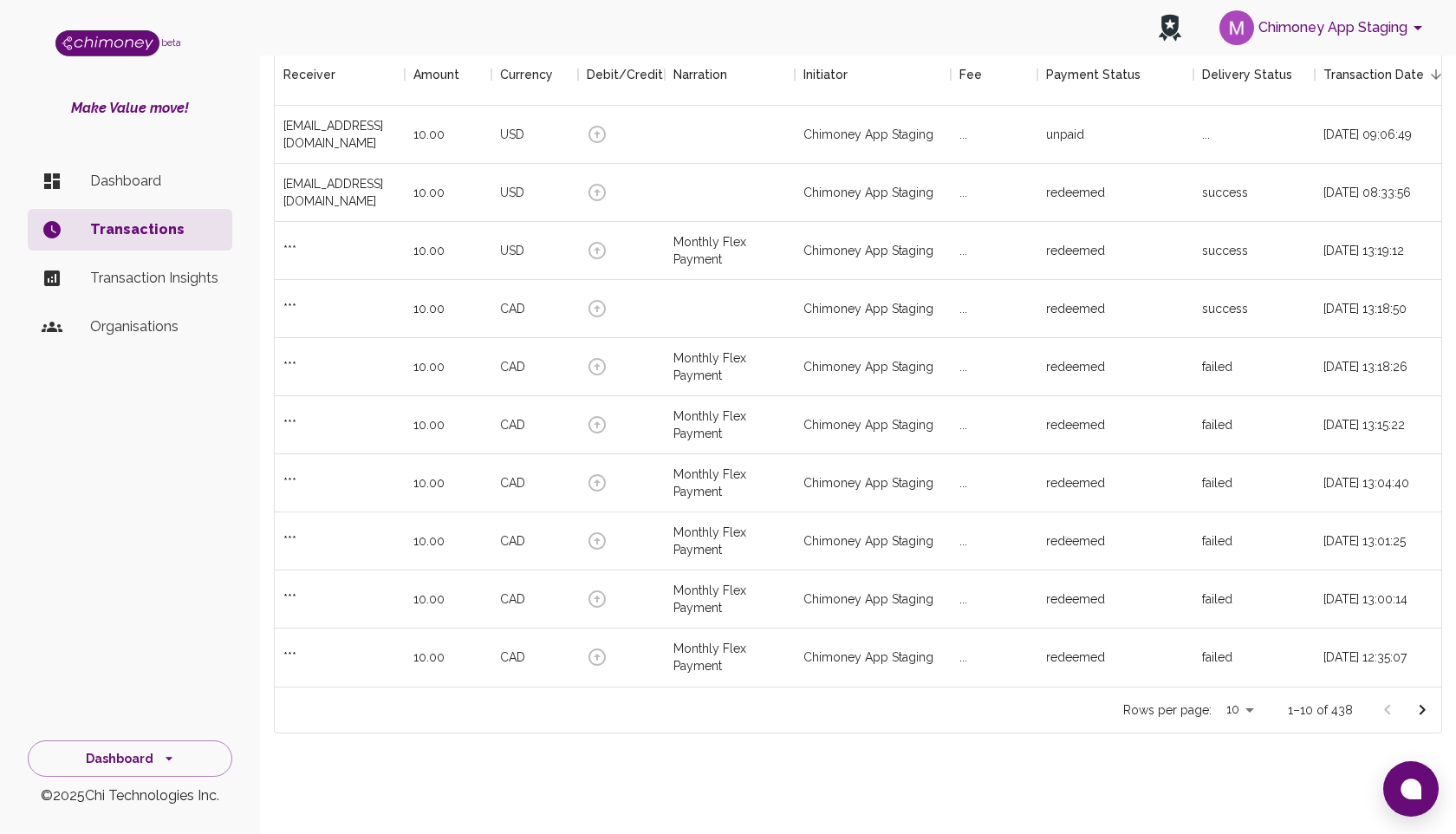
scroll to position [0, 0]
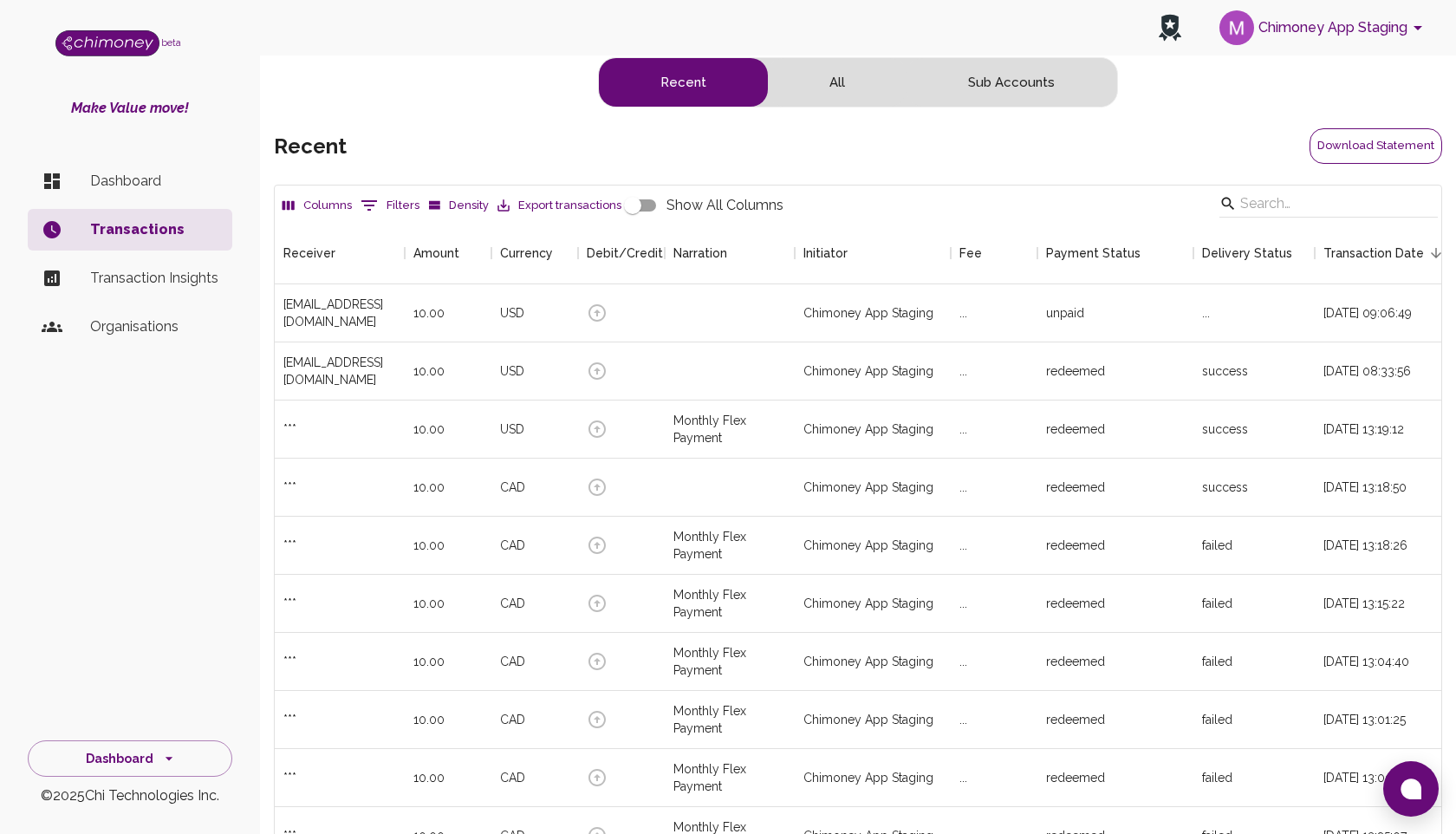
click at [1351, 143] on button "Download Statement" at bounding box center [1376, 145] width 133 height 35
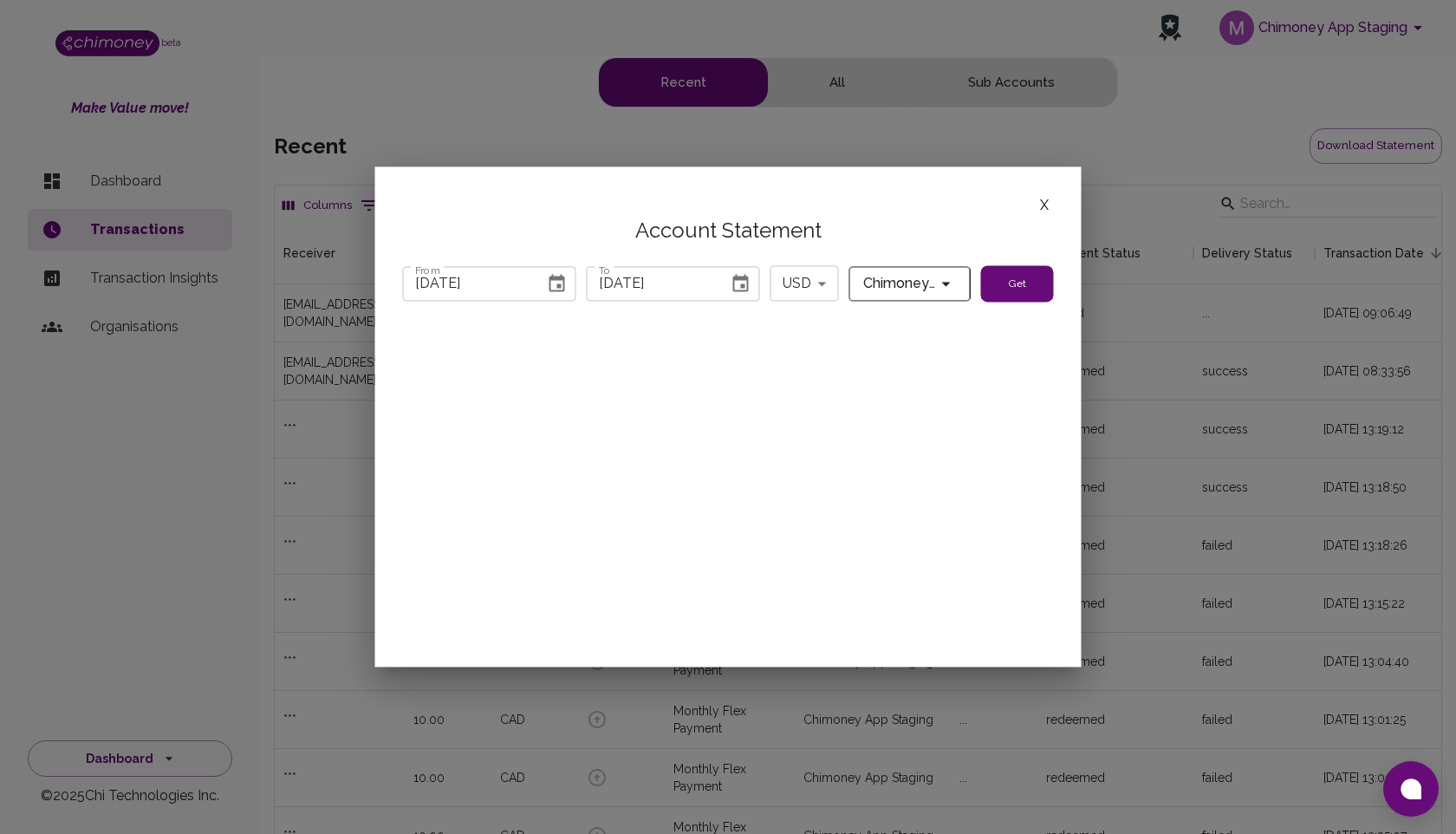
click at [556, 286] on icon "Choose date, selected date is Jul 31, 2025" at bounding box center [557, 283] width 21 height 21
click at [648, 326] on icon "Next month" at bounding box center [653, 328] width 21 height 21
click at [601, 403] on button "1" at bounding box center [604, 401] width 32 height 32
type input "08/01/2025"
click at [727, 283] on button "Choose date, selected date is Sep 4, 2025" at bounding box center [741, 283] width 34 height 34
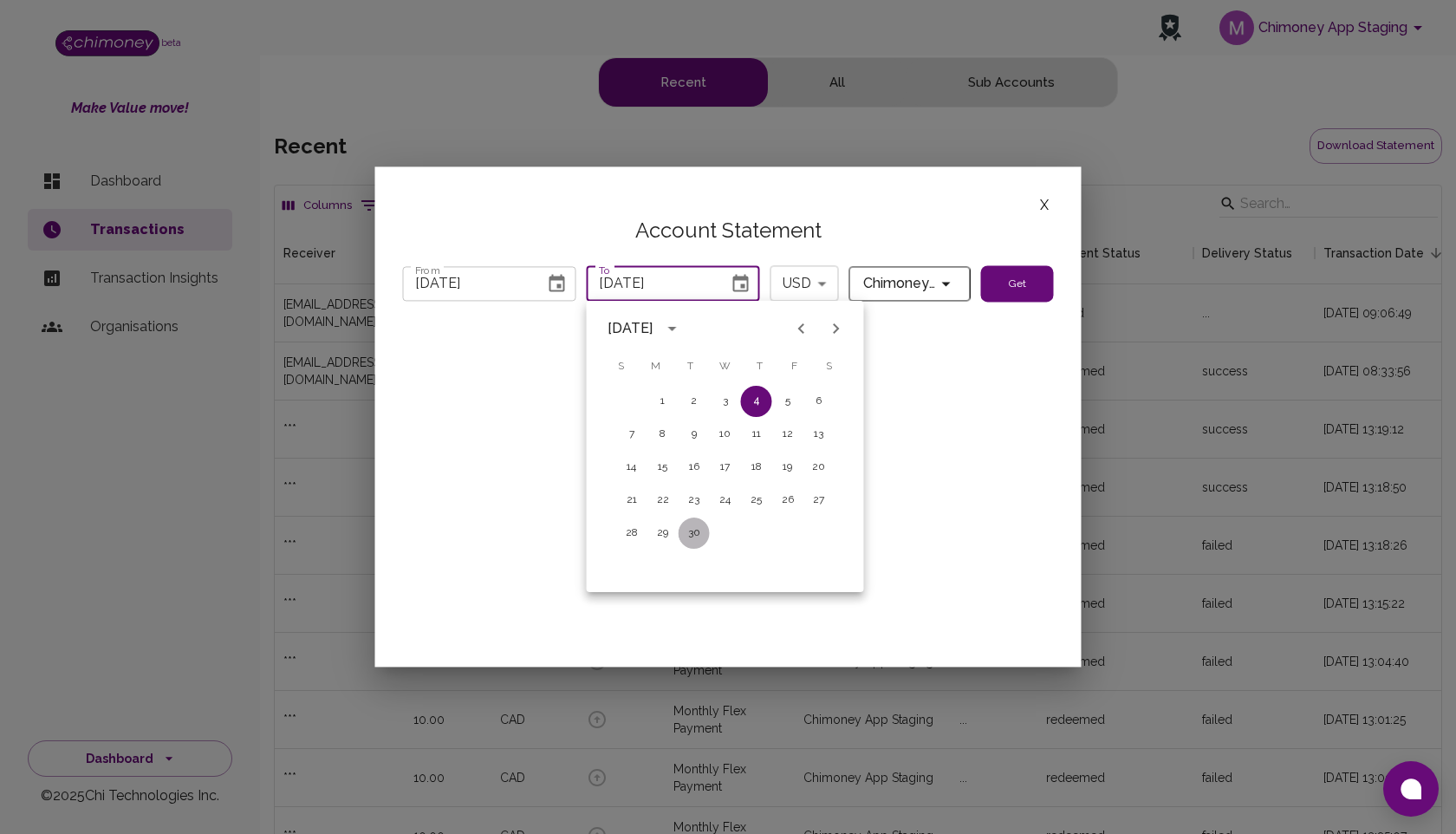
click at [688, 525] on button "30" at bounding box center [694, 533] width 32 height 32
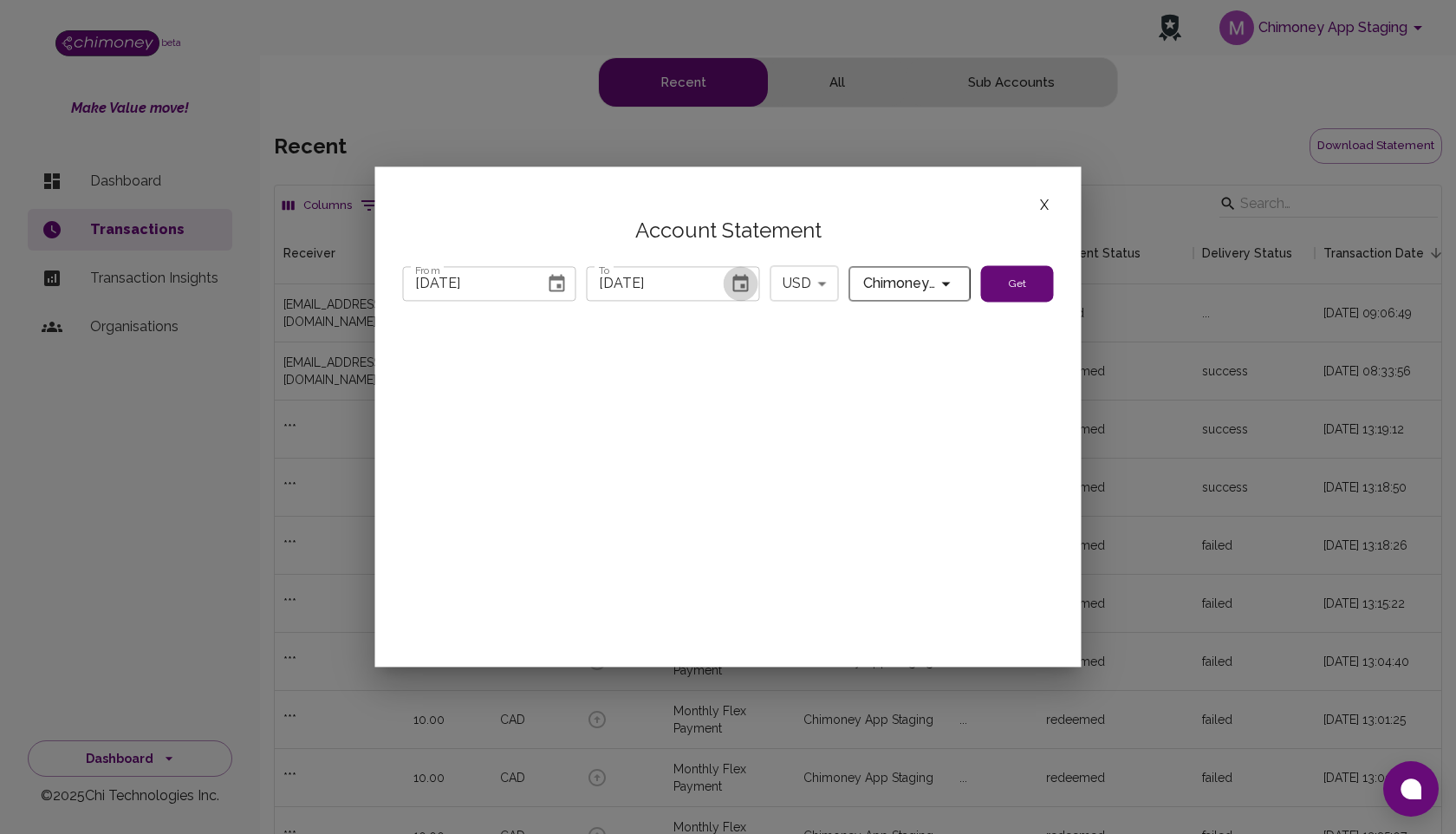
click at [731, 283] on icon "Choose date, selected date is Sep 30, 2025" at bounding box center [741, 283] width 21 height 21
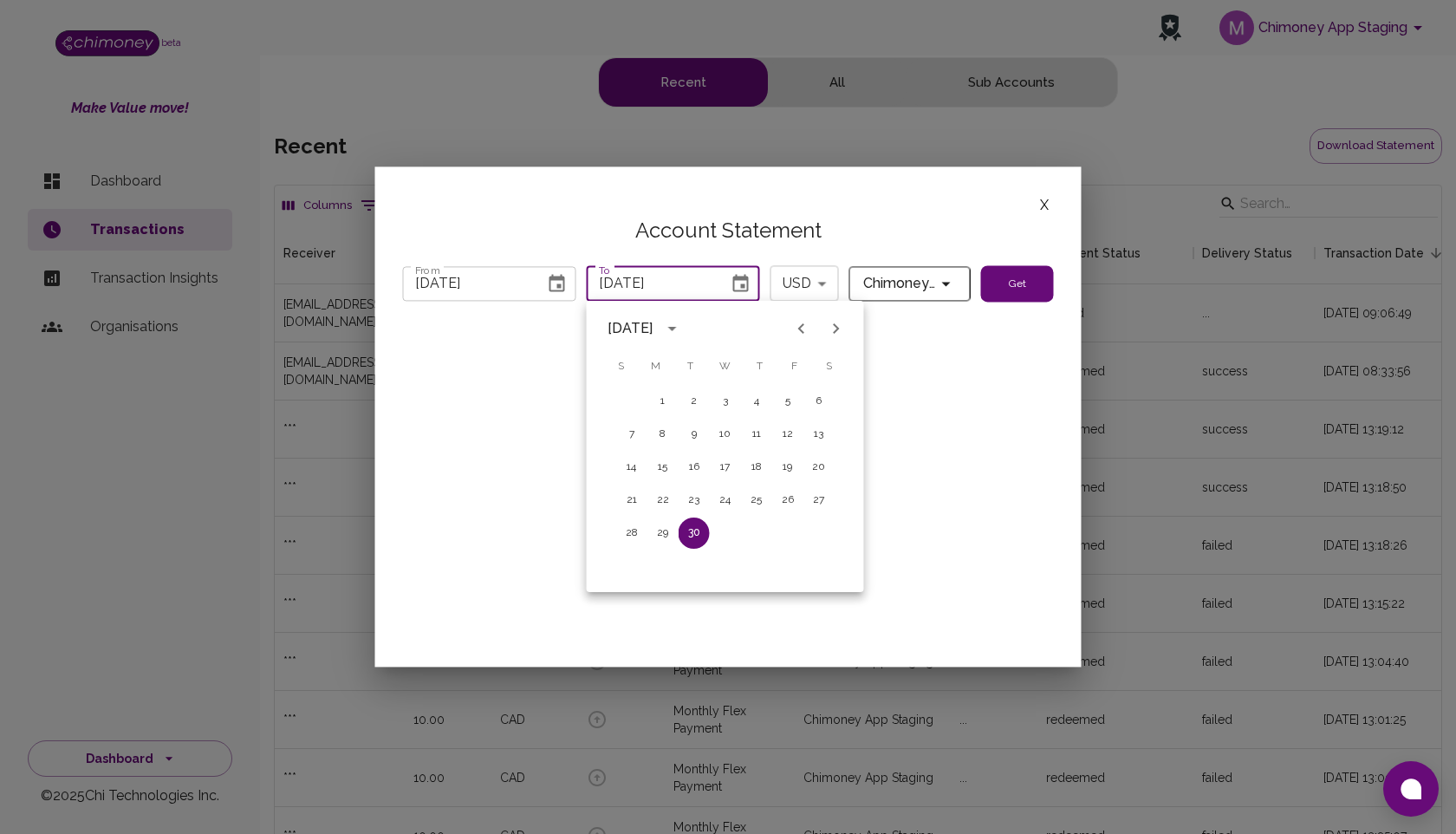
click at [801, 323] on icon "Previous month" at bounding box center [802, 328] width 21 height 21
click at [632, 566] on button "31" at bounding box center [632, 566] width 32 height 32
type input "08/31/2025"
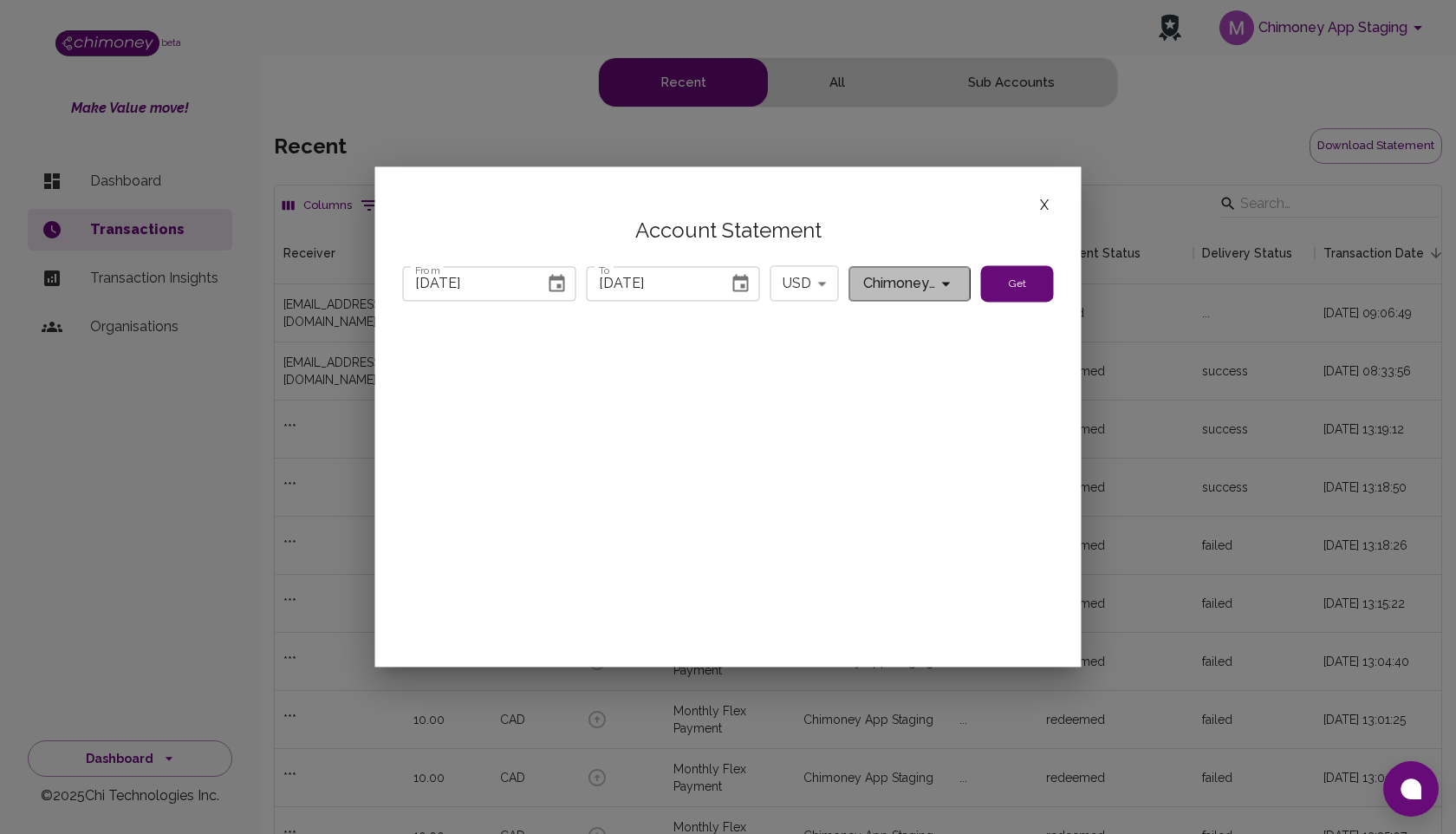
click at [926, 286] on span "Chimoney App Staging" at bounding box center [899, 283] width 73 height 24
click at [962, 208] on div at bounding box center [728, 417] width 1456 height 834
click at [1014, 289] on button "Get" at bounding box center [1017, 283] width 73 height 36
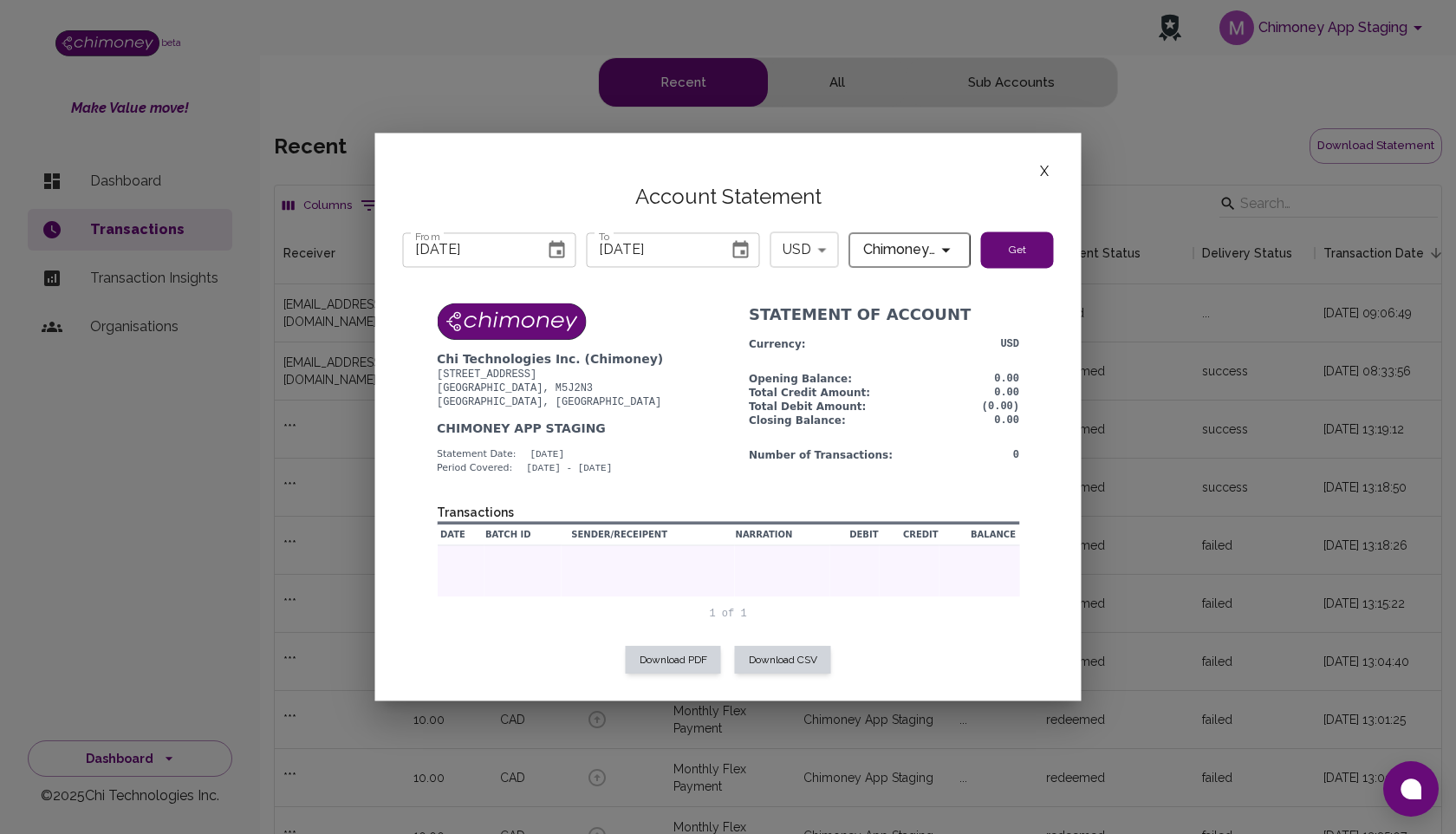
click at [1008, 245] on button "Get" at bounding box center [1017, 249] width 73 height 36
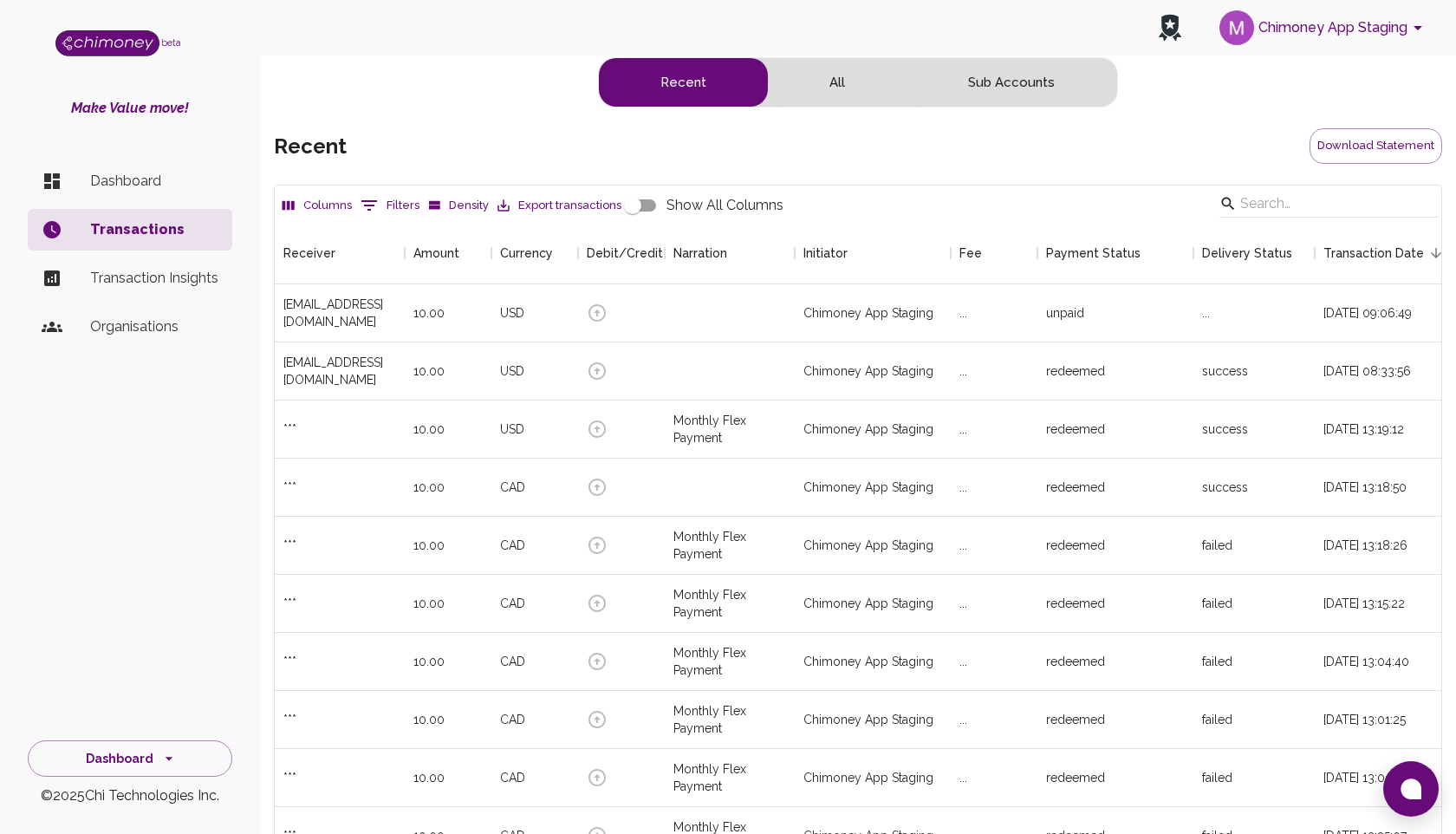
scroll to position [644, 1167]
